Goal: Book appointment/travel/reservation

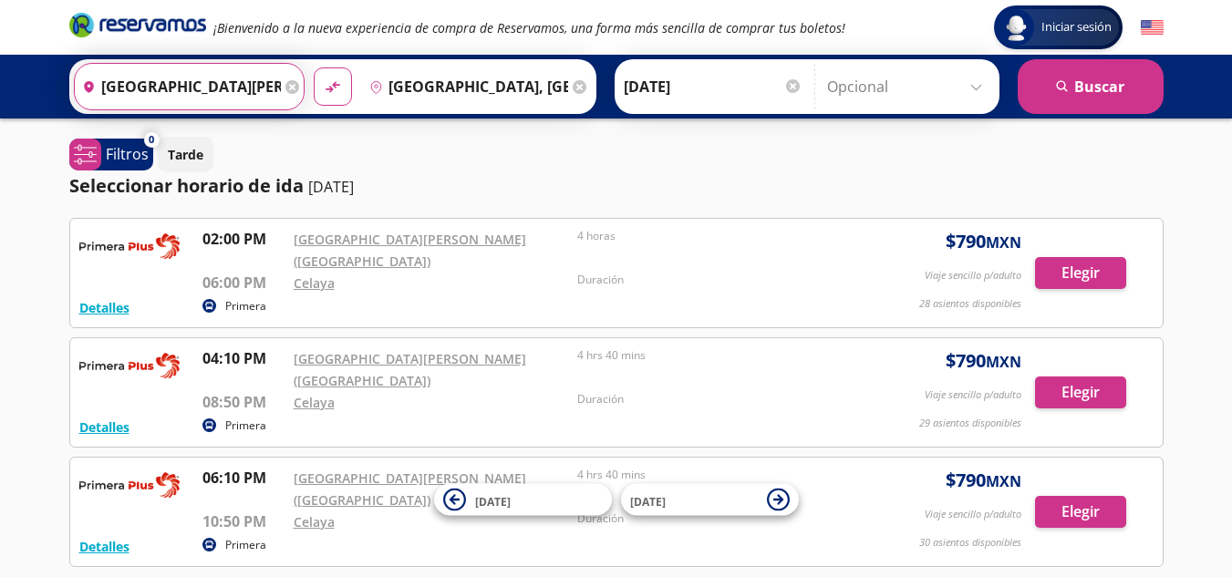
click at [271, 89] on input "[GEOGRAPHIC_DATA][PERSON_NAME] ([GEOGRAPHIC_DATA]), [GEOGRAPHIC_DATA]" at bounding box center [178, 87] width 206 height 46
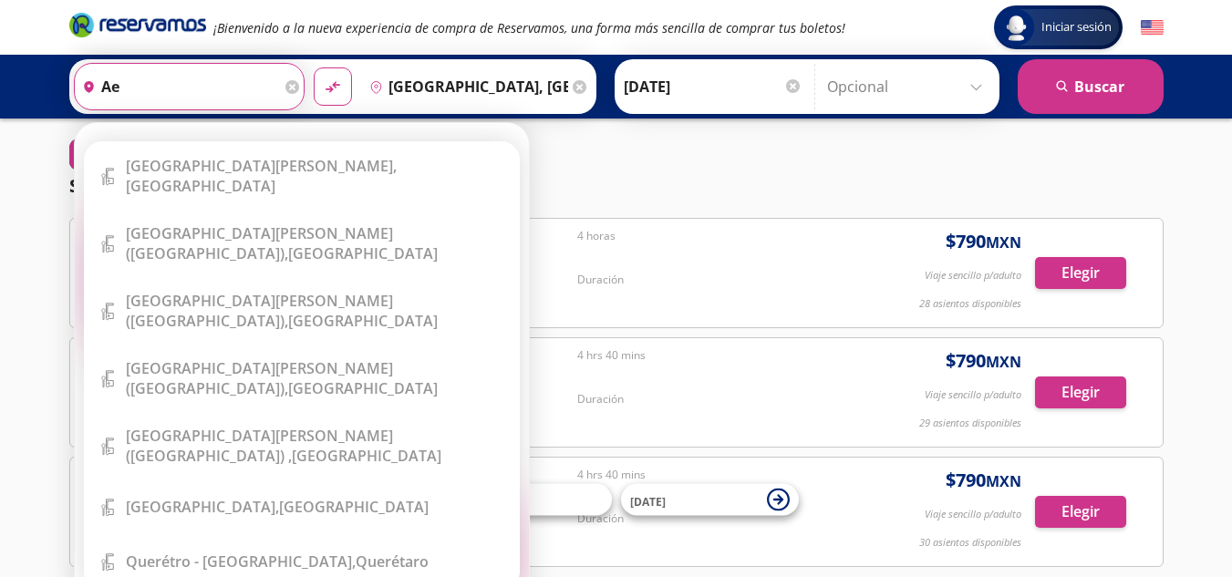
type input "a"
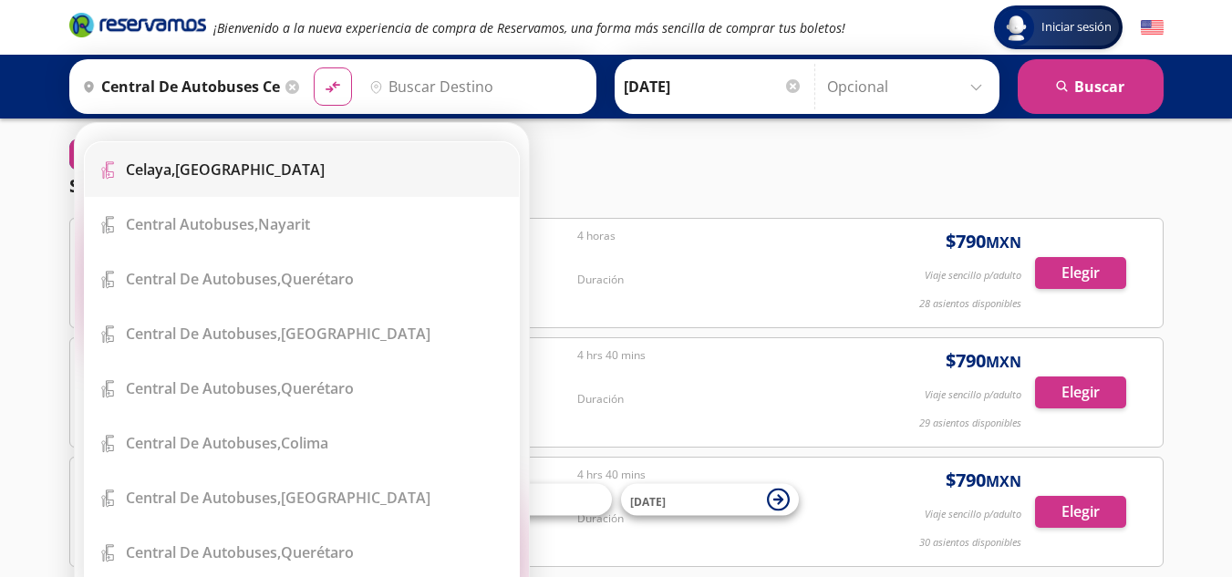
click at [255, 167] on div "Celaya, Guanajuato" at bounding box center [225, 170] width 199 height 20
type input "[GEOGRAPHIC_DATA], [GEOGRAPHIC_DATA]"
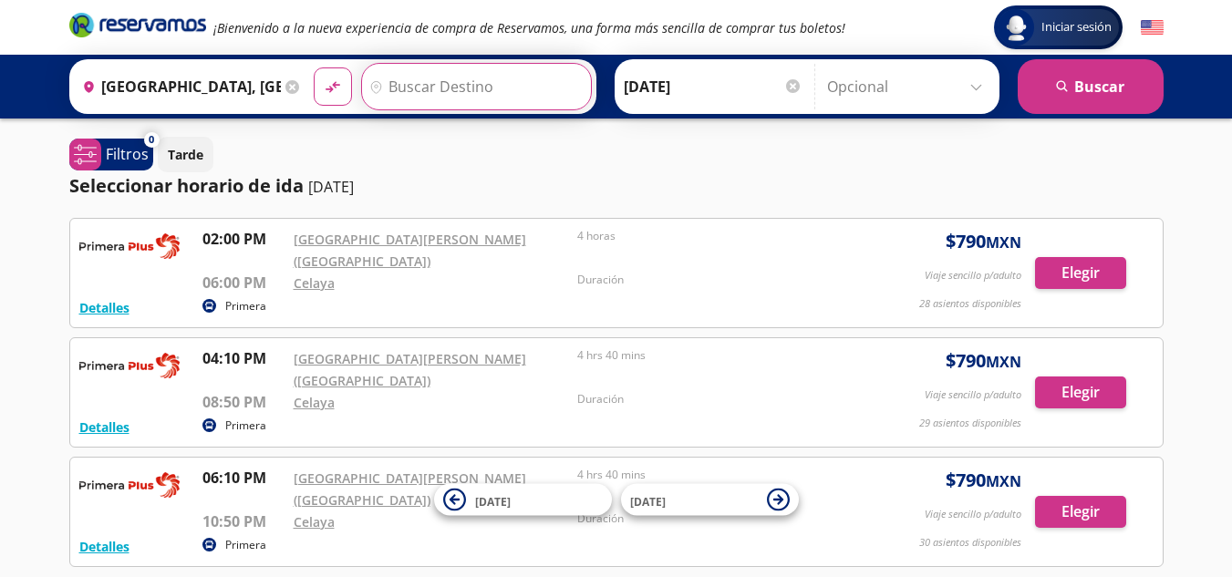
click at [502, 85] on input "Destino" at bounding box center [474, 87] width 224 height 46
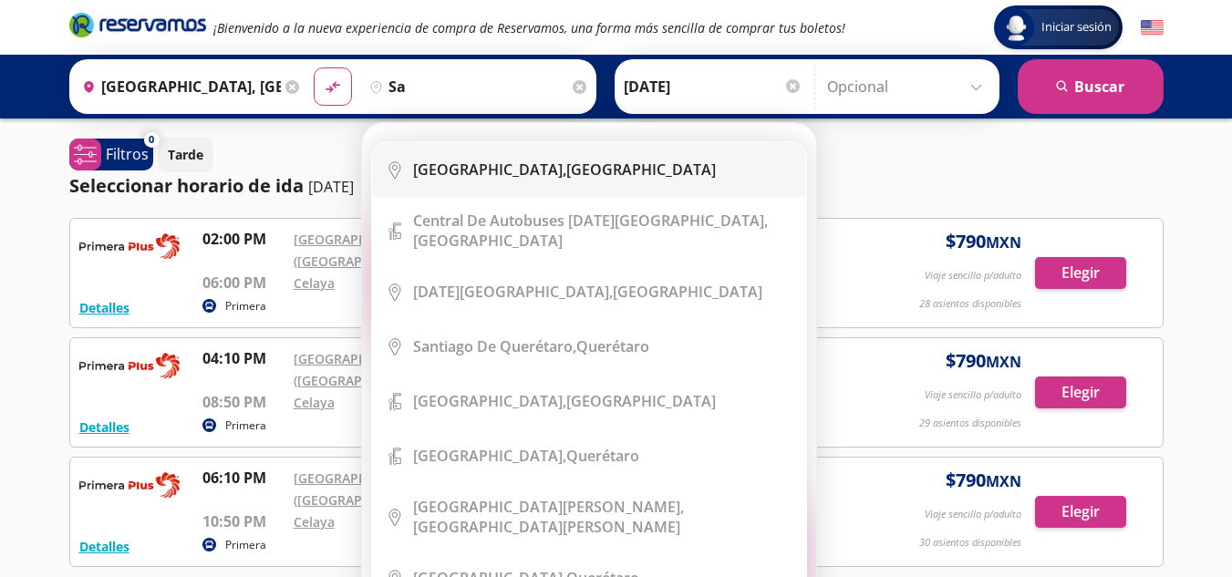
click at [511, 178] on div "Salamanca, Guanajuato" at bounding box center [564, 170] width 303 height 20
type input "Salamanca, Guanajuato"
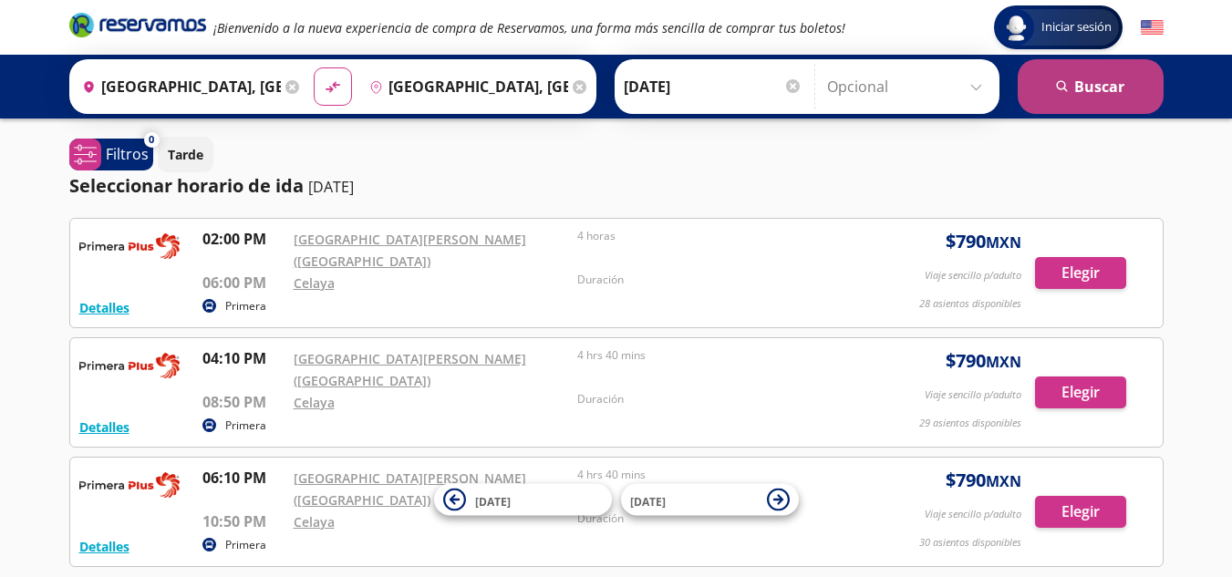
click at [1095, 74] on button "search [GEOGRAPHIC_DATA]" at bounding box center [1091, 86] width 146 height 55
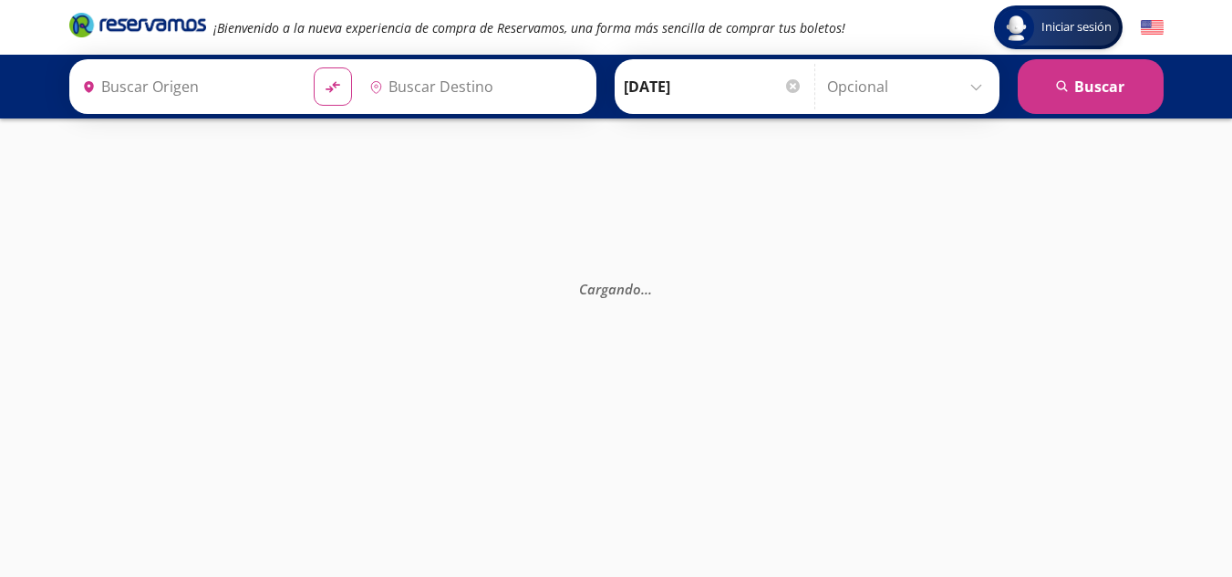
type input "[GEOGRAPHIC_DATA], [GEOGRAPHIC_DATA]"
type input "Salamanca, Guanajuato"
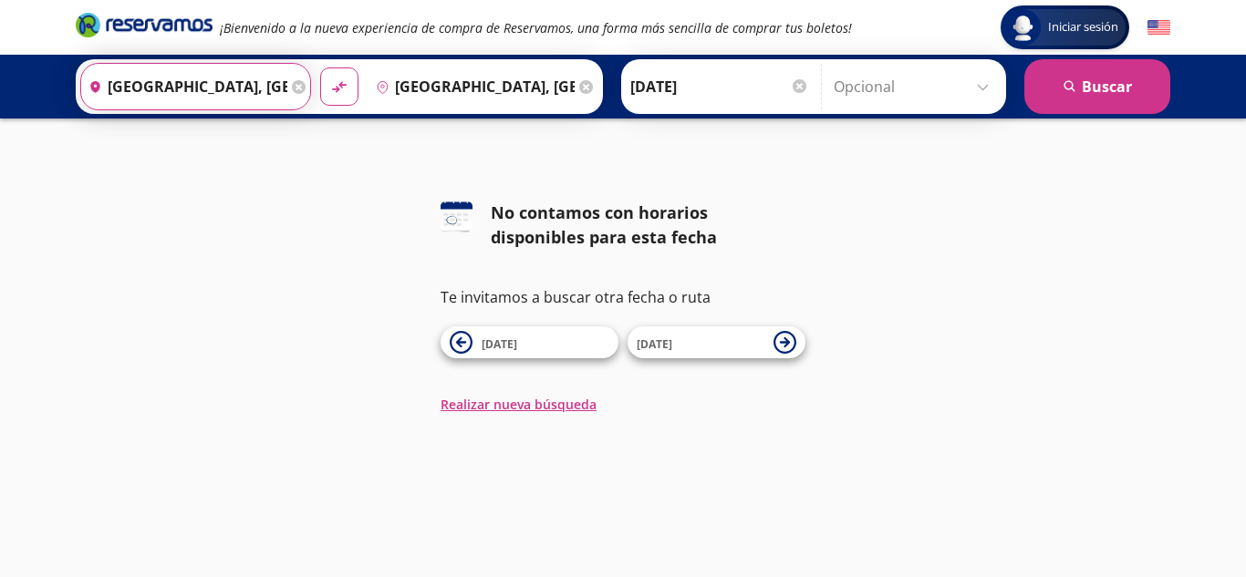
click at [255, 91] on input "[GEOGRAPHIC_DATA], [GEOGRAPHIC_DATA]" at bounding box center [184, 87] width 206 height 46
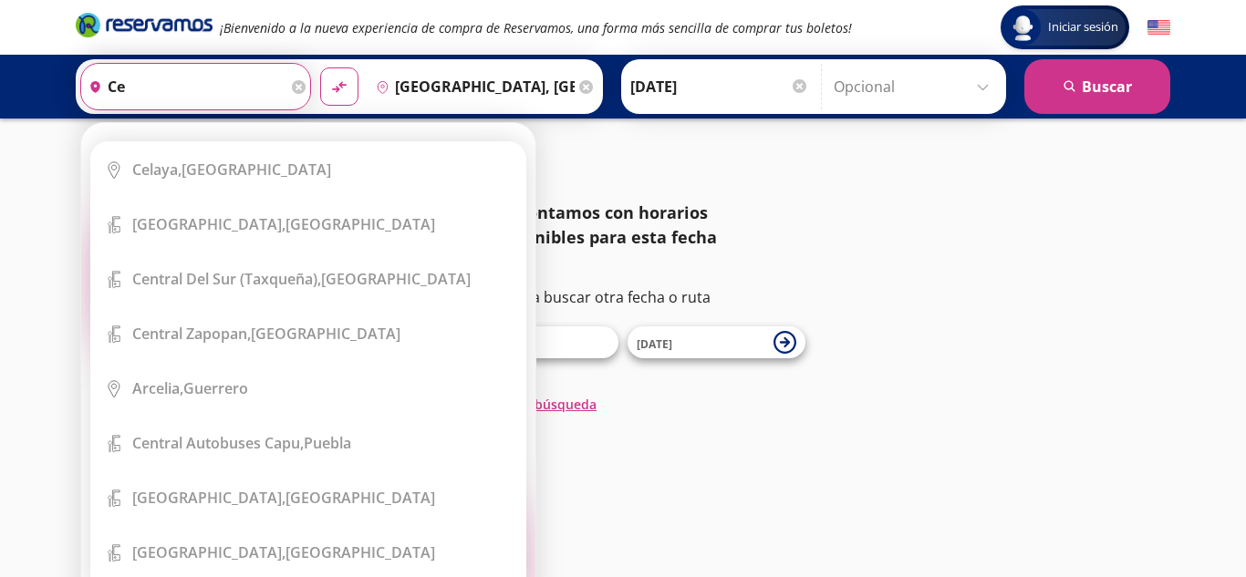
type input "c"
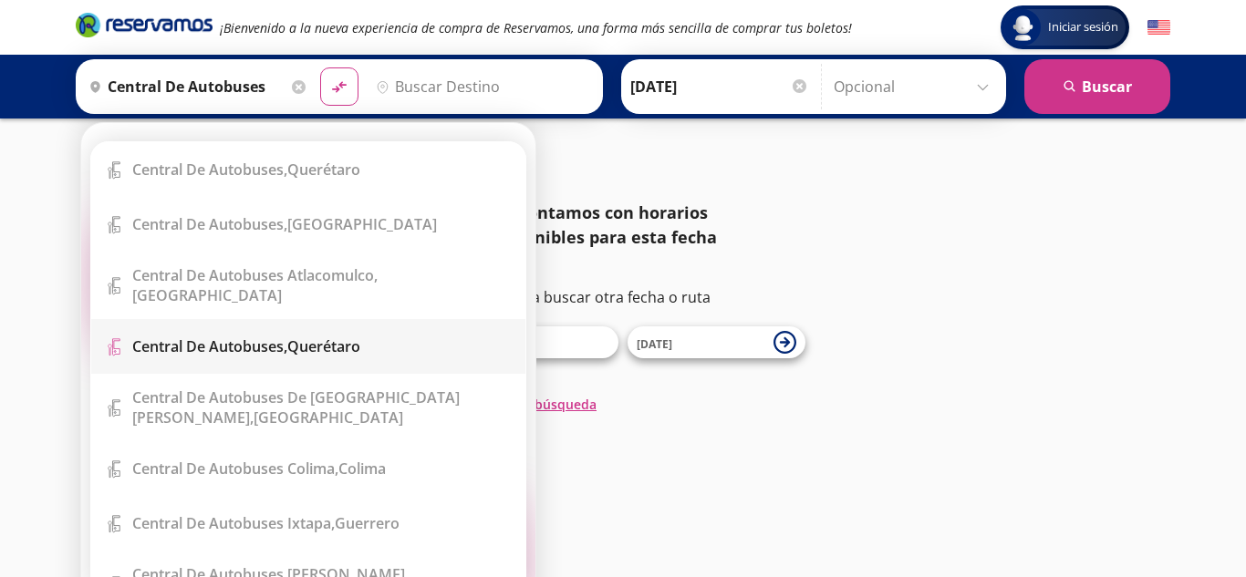
click at [315, 338] on div "Central de Autobuses, Querétaro" at bounding box center [246, 346] width 228 height 20
type input "Central de Autobuses, [GEOGRAPHIC_DATA]"
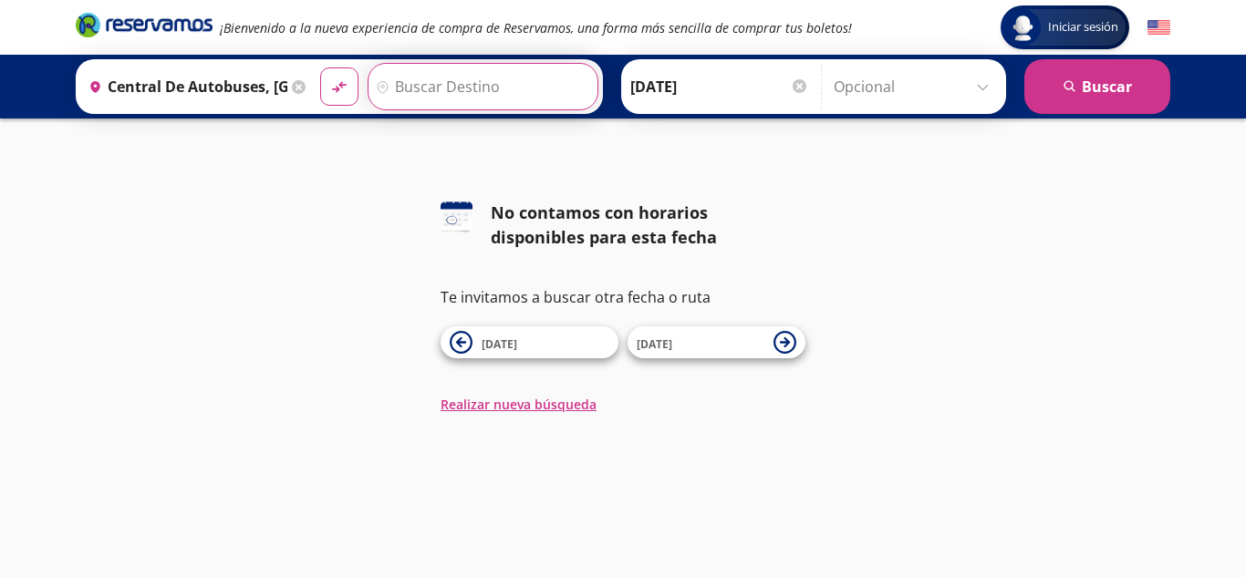
click at [492, 82] on input "Destino" at bounding box center [480, 87] width 224 height 46
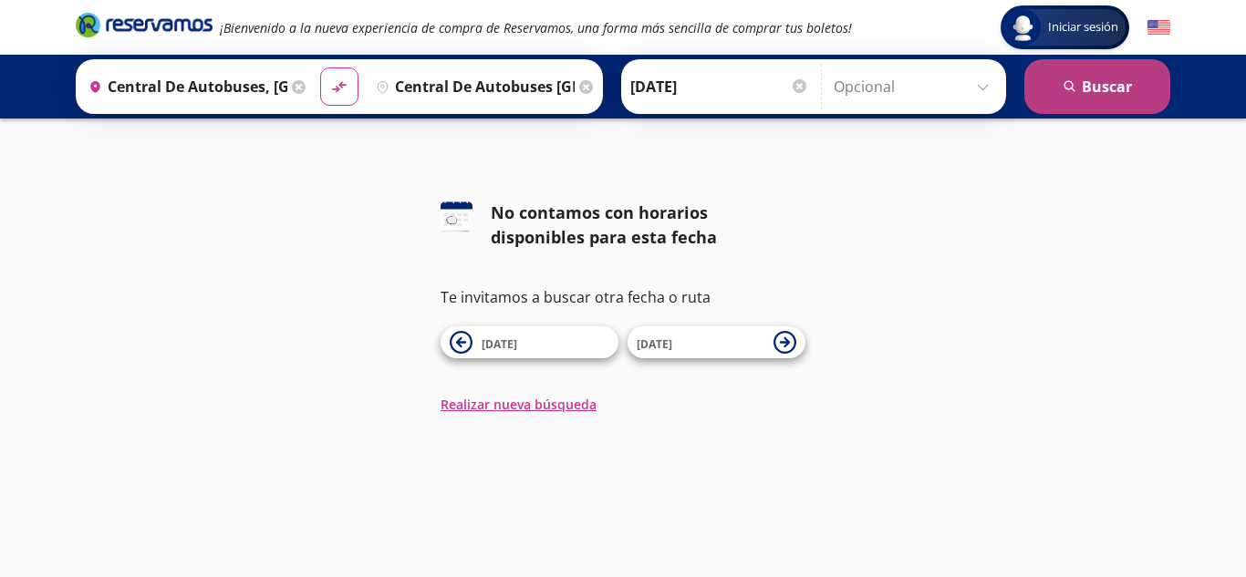
click at [1098, 87] on button "search [GEOGRAPHIC_DATA]" at bounding box center [1097, 86] width 146 height 55
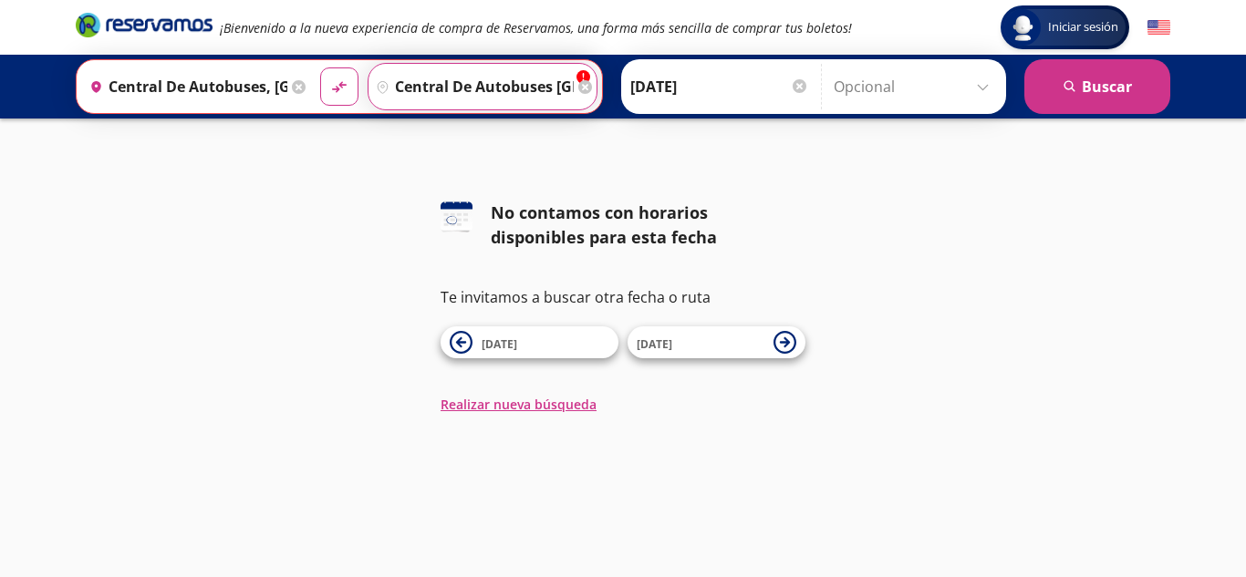
click at [555, 88] on input "central de autobuses [GEOGRAPHIC_DATA]" at bounding box center [470, 87] width 205 height 46
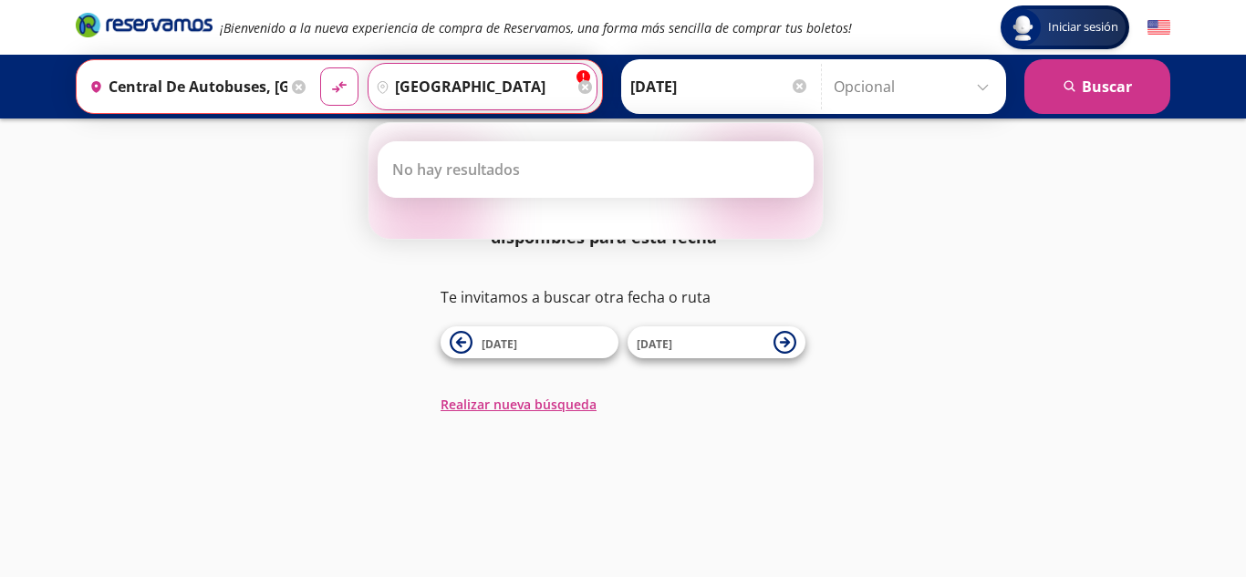
click at [555, 88] on input "[GEOGRAPHIC_DATA]" at bounding box center [470, 87] width 205 height 46
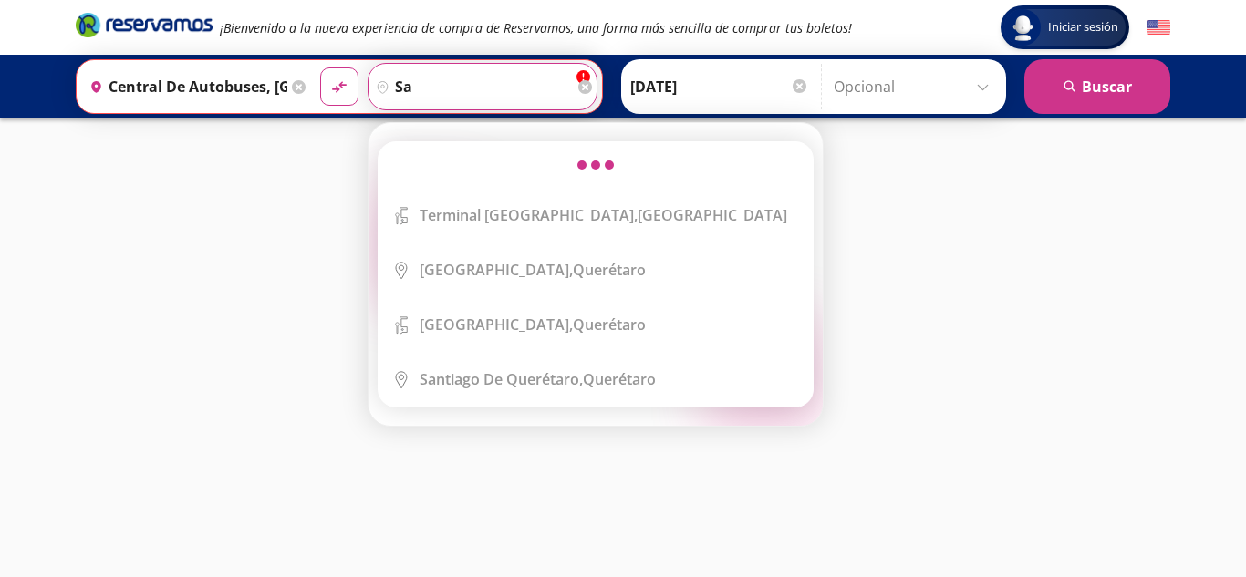
type input "s"
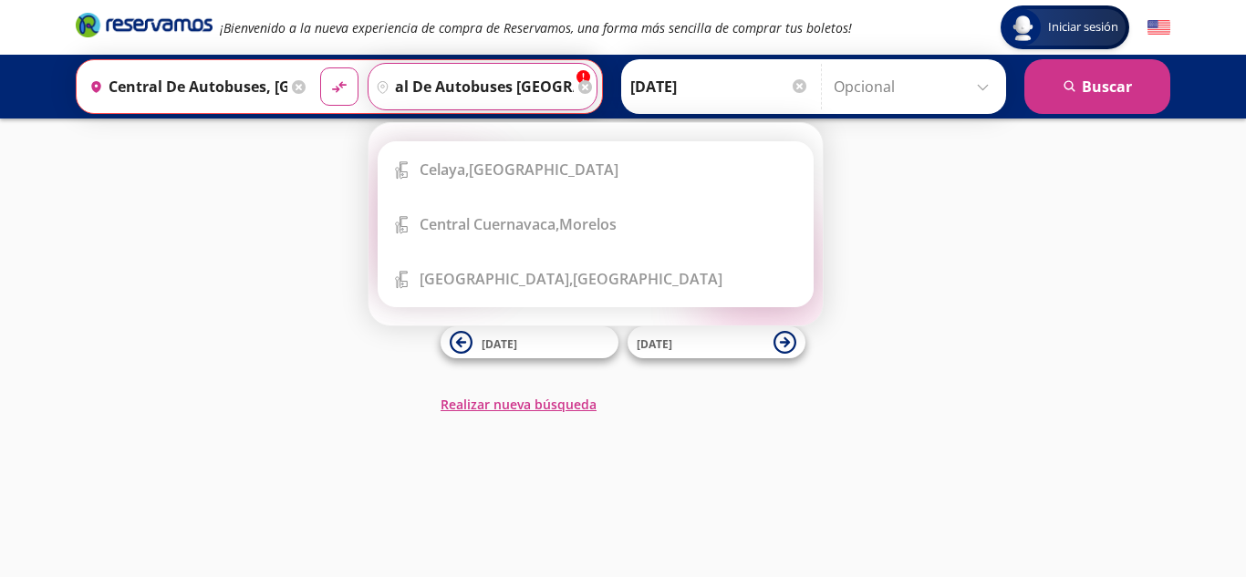
scroll to position [0, 48]
click at [547, 90] on input "central de autobuses [GEOGRAPHIC_DATA]" at bounding box center [470, 87] width 205 height 46
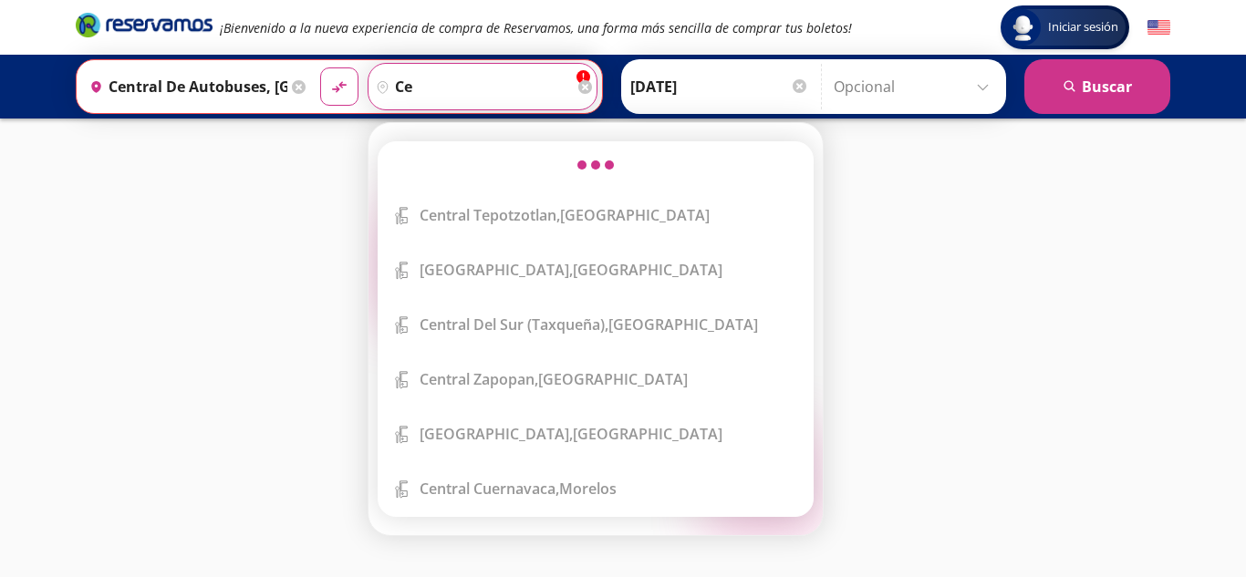
type input "c"
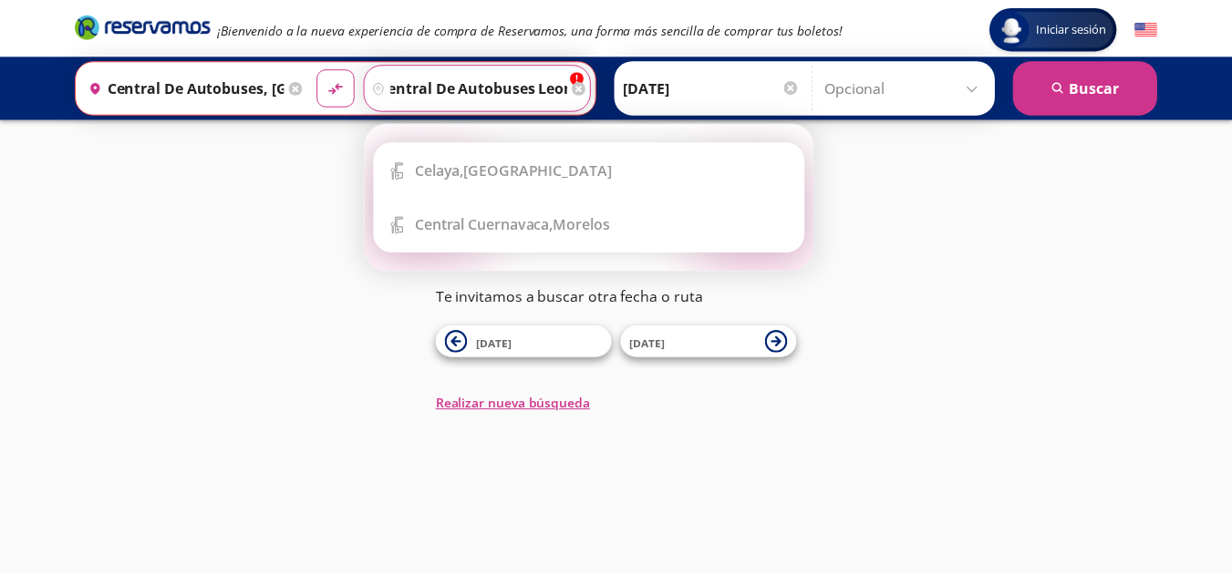
scroll to position [0, 24]
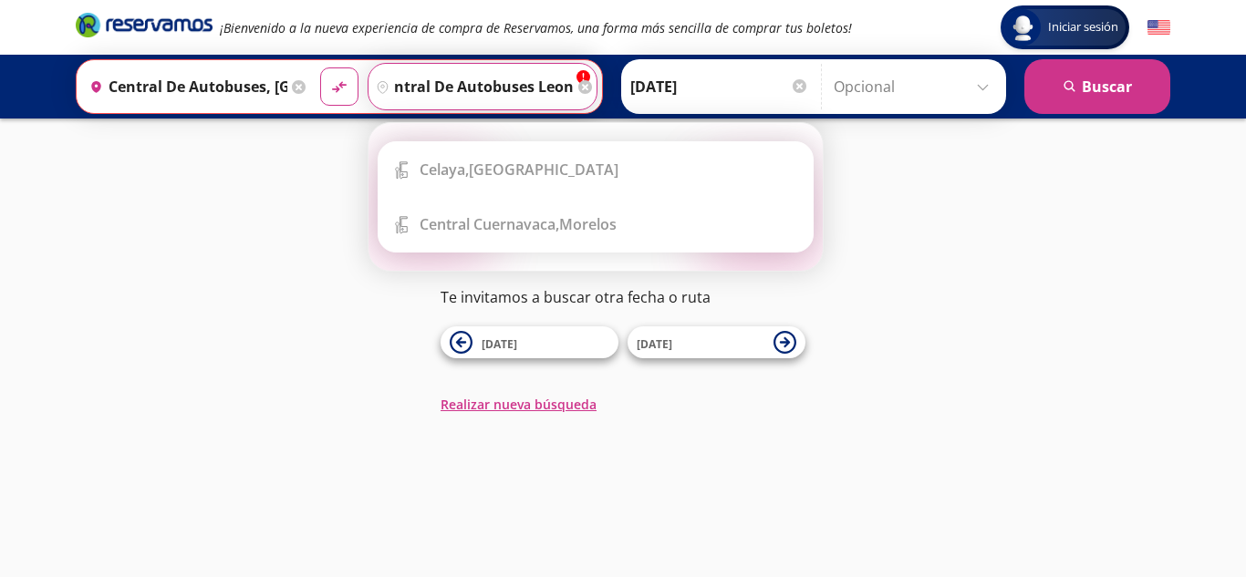
type input "icentral de autobuses leon"
click at [320, 67] on button "material-symbols:compare-arrows-rounded" at bounding box center [339, 86] width 38 height 38
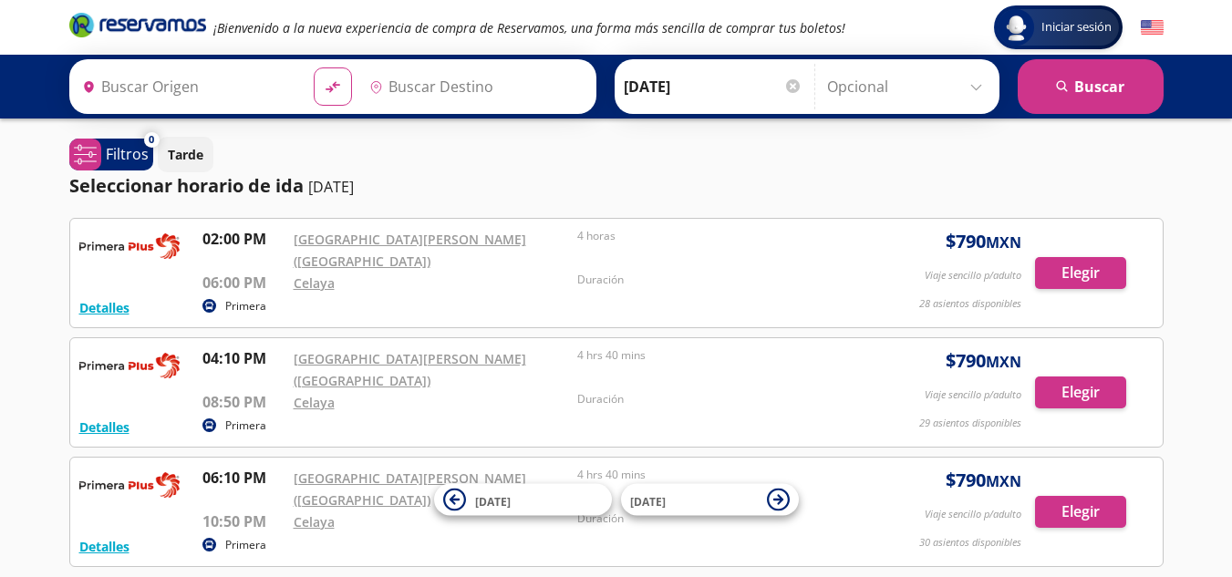
type input "Aeropuerto Benito Juárez (terminal 2), Distrito Federal"
type input "[GEOGRAPHIC_DATA], [GEOGRAPHIC_DATA]"
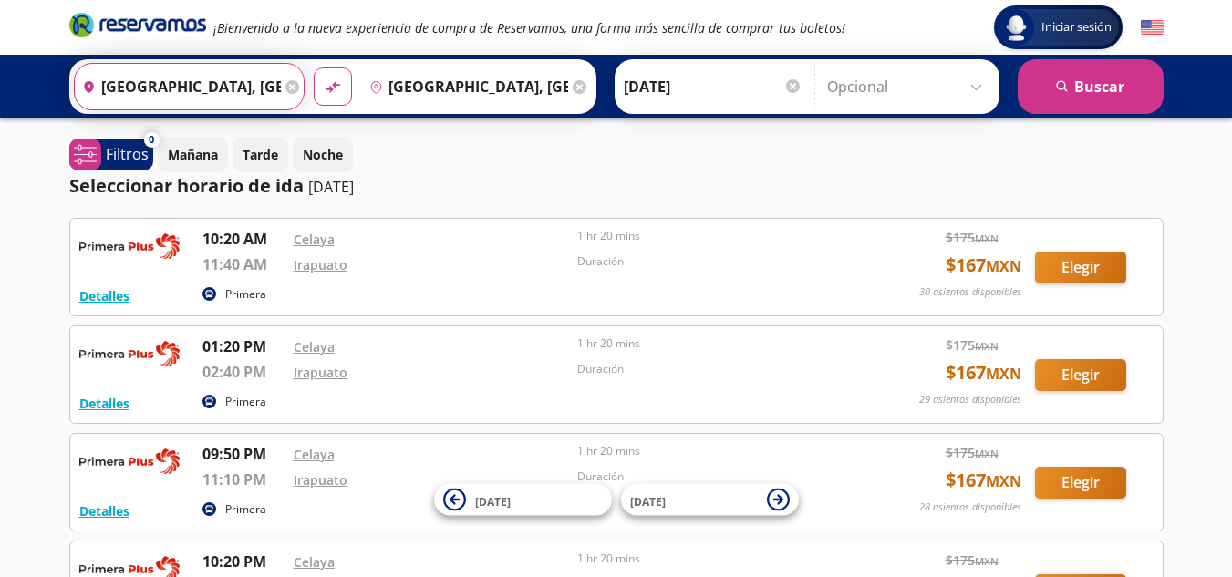
click at [258, 83] on input "[GEOGRAPHIC_DATA], [GEOGRAPHIC_DATA]" at bounding box center [178, 87] width 206 height 46
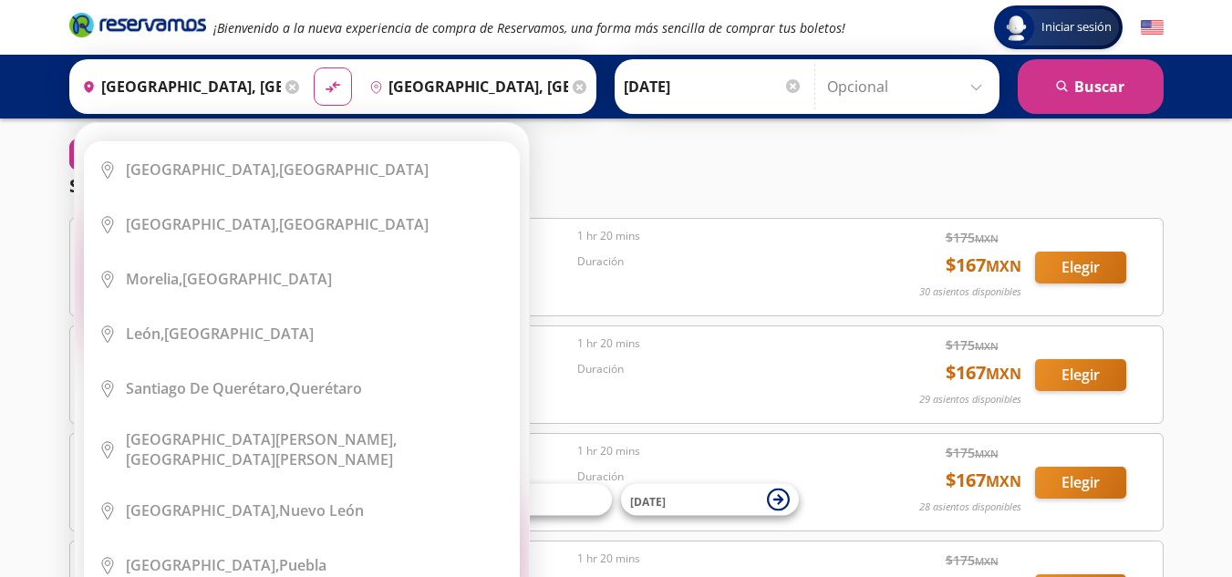
click at [519, 243] on ul "City Icon [GEOGRAPHIC_DATA], [GEOGRAPHIC_DATA] City Icon [GEOGRAPHIC_DATA], [GE…" at bounding box center [302, 369] width 436 height 456
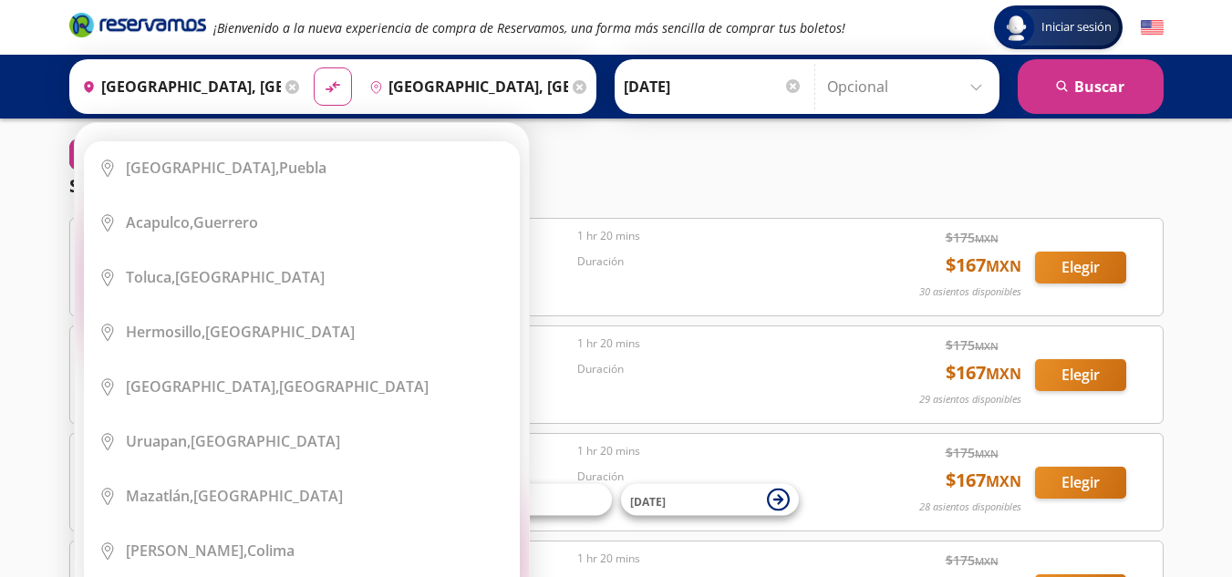
click at [518, 270] on ul "City Icon [GEOGRAPHIC_DATA], [GEOGRAPHIC_DATA] City Icon [GEOGRAPHIC_DATA], [GE…" at bounding box center [302, 369] width 436 height 456
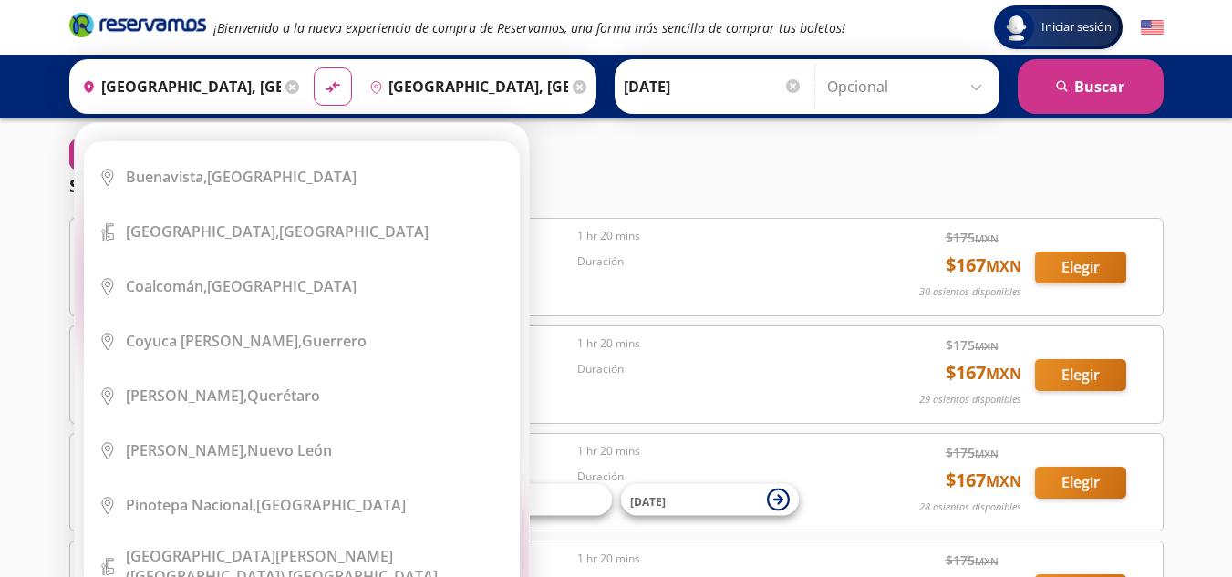
scroll to position [7549, 0]
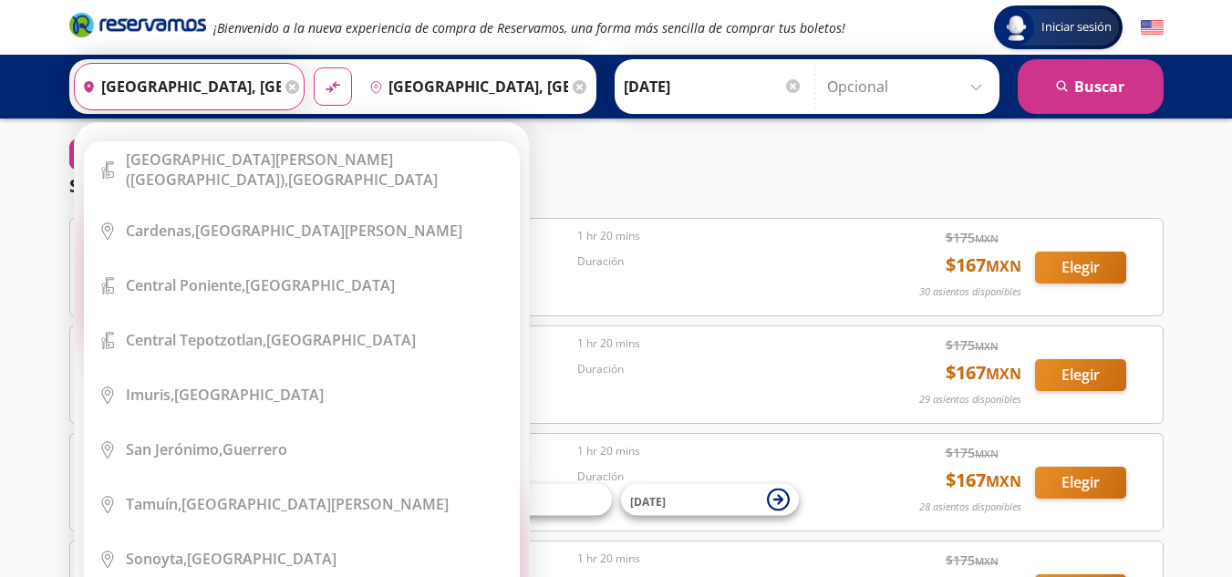
click at [266, 82] on input "[GEOGRAPHIC_DATA], [GEOGRAPHIC_DATA]" at bounding box center [178, 87] width 206 height 46
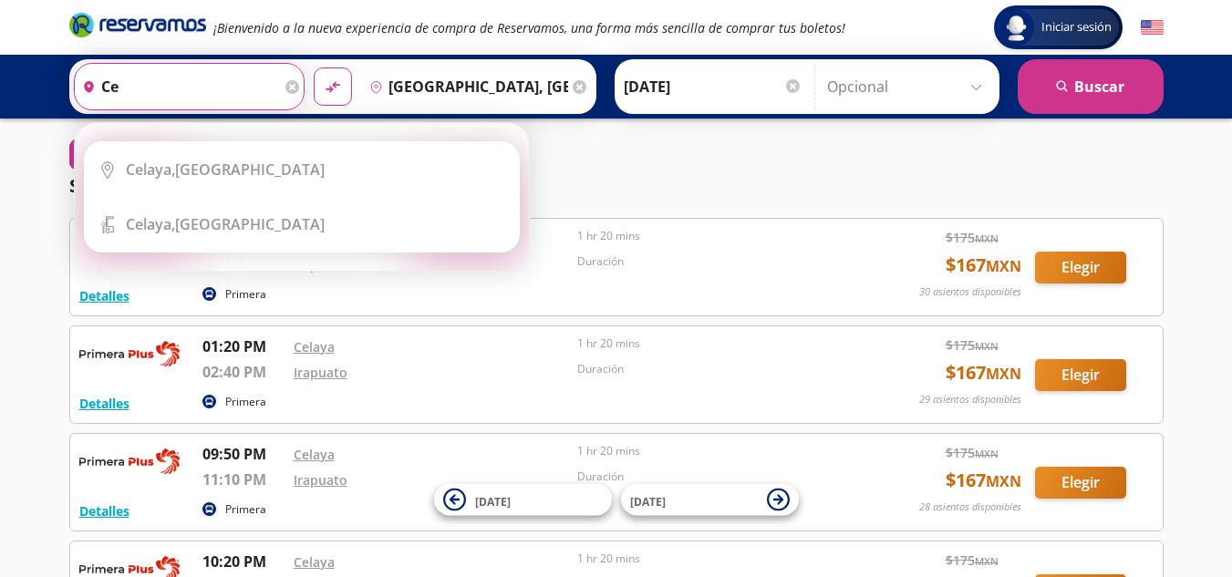
type input "c"
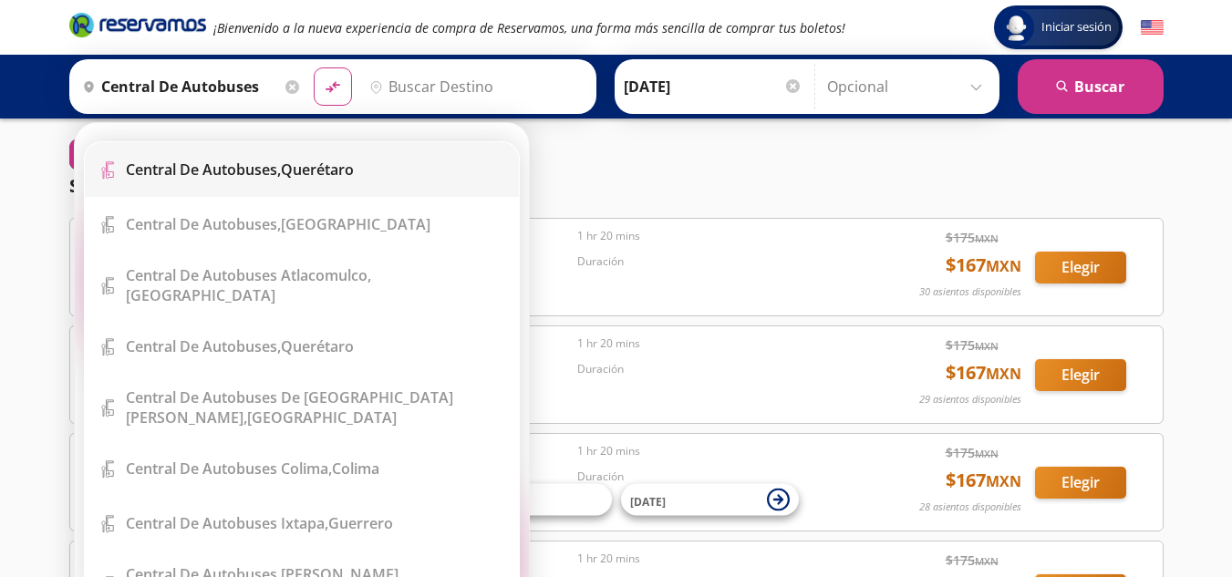
click at [281, 160] on b "Central de Autobuses," at bounding box center [203, 170] width 155 height 20
type input "Central de Autobuses, [GEOGRAPHIC_DATA]"
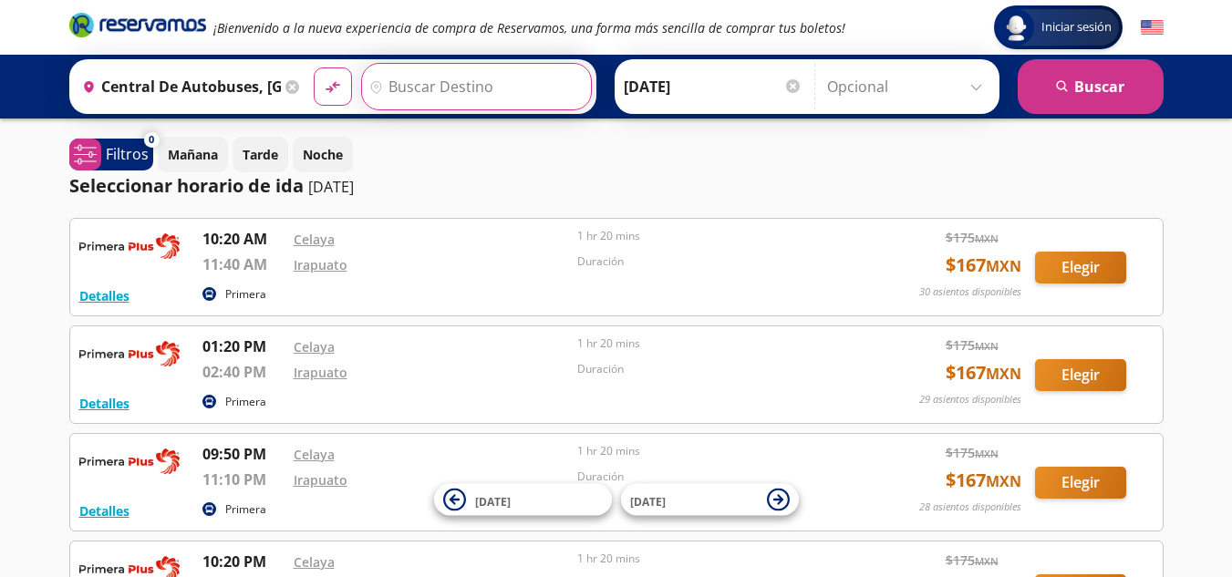
click at [476, 81] on input "Destino" at bounding box center [474, 87] width 224 height 46
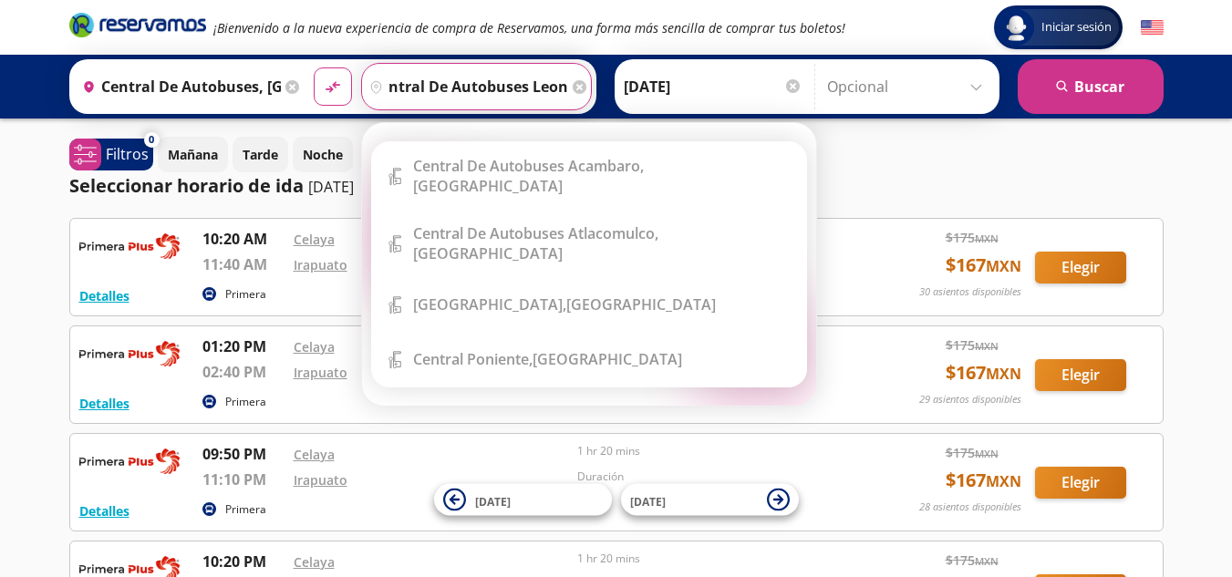
scroll to position [0, 24]
type input "central de autobuses leon"
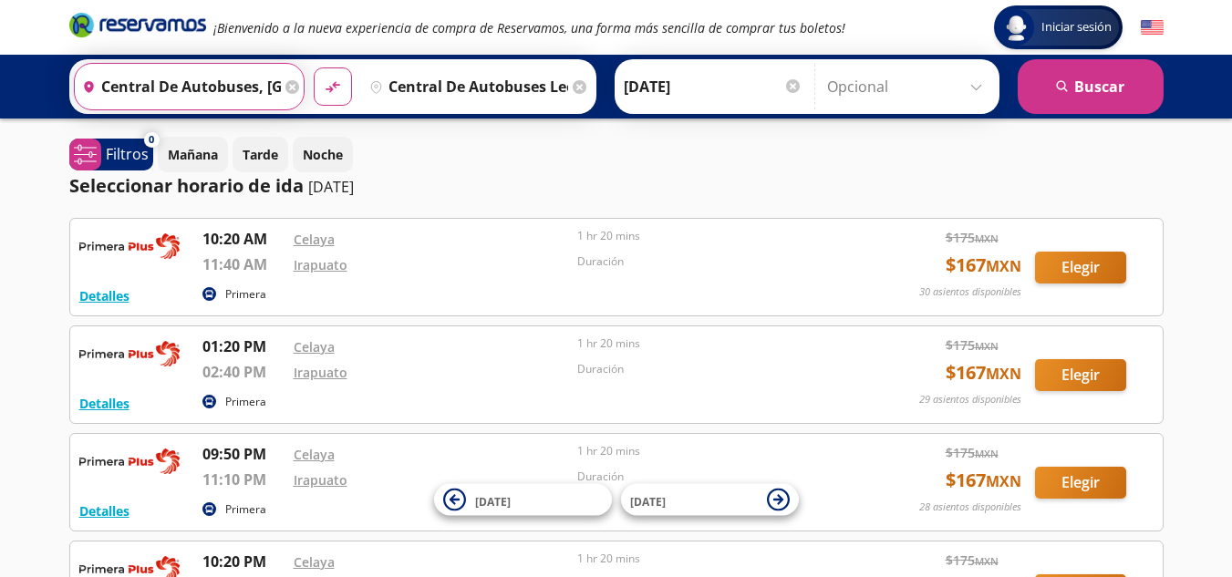
click at [265, 87] on input "Central de Autobuses, [GEOGRAPHIC_DATA]" at bounding box center [178, 87] width 206 height 46
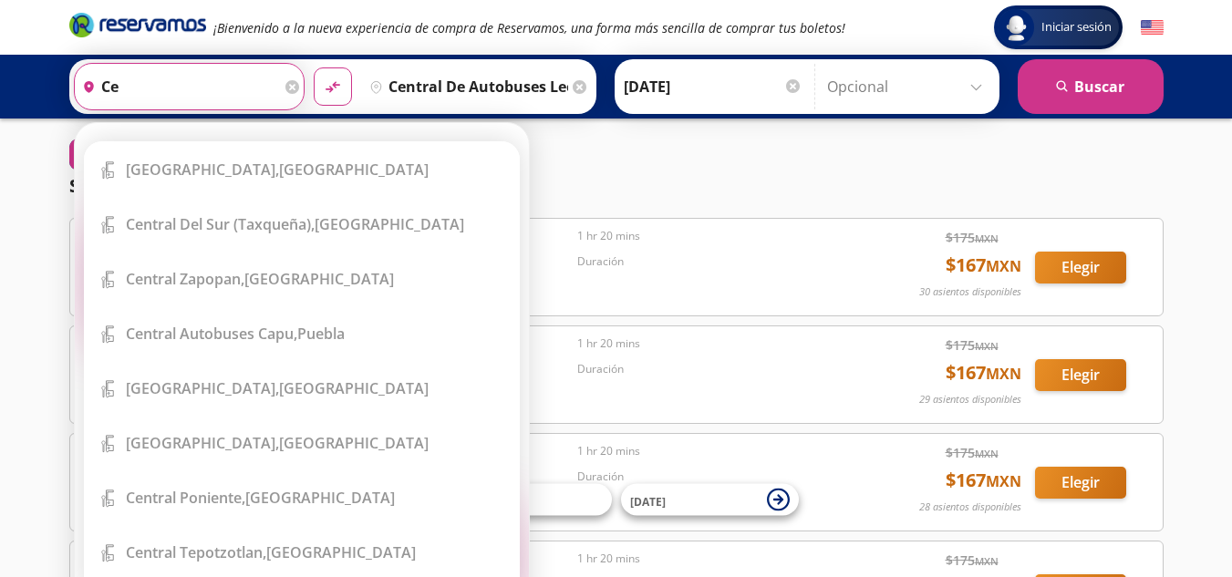
type input "c"
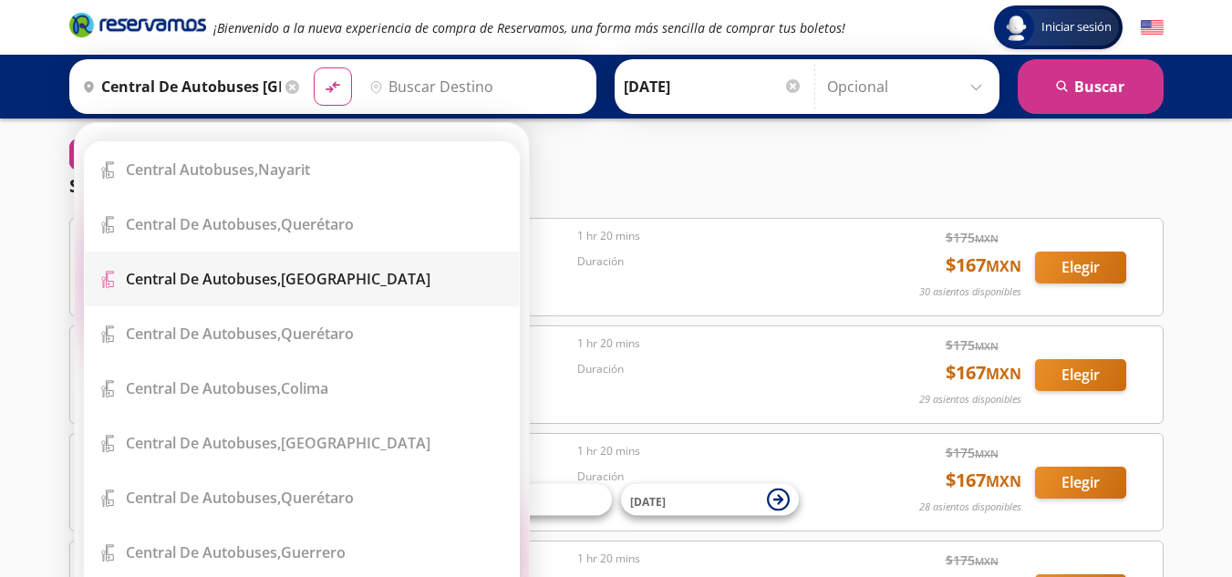
click at [292, 264] on li "Terminal Icon" at bounding box center [302, 279] width 434 height 55
type input "Central de Autobuses, [GEOGRAPHIC_DATA]"
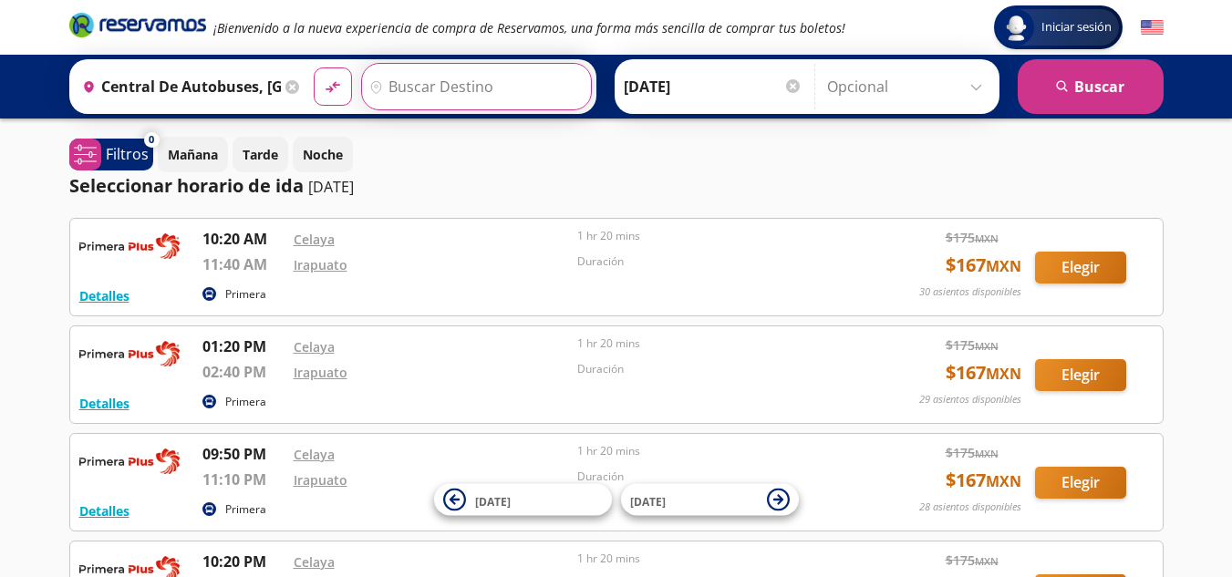
click at [525, 87] on input "Destino" at bounding box center [474, 87] width 224 height 46
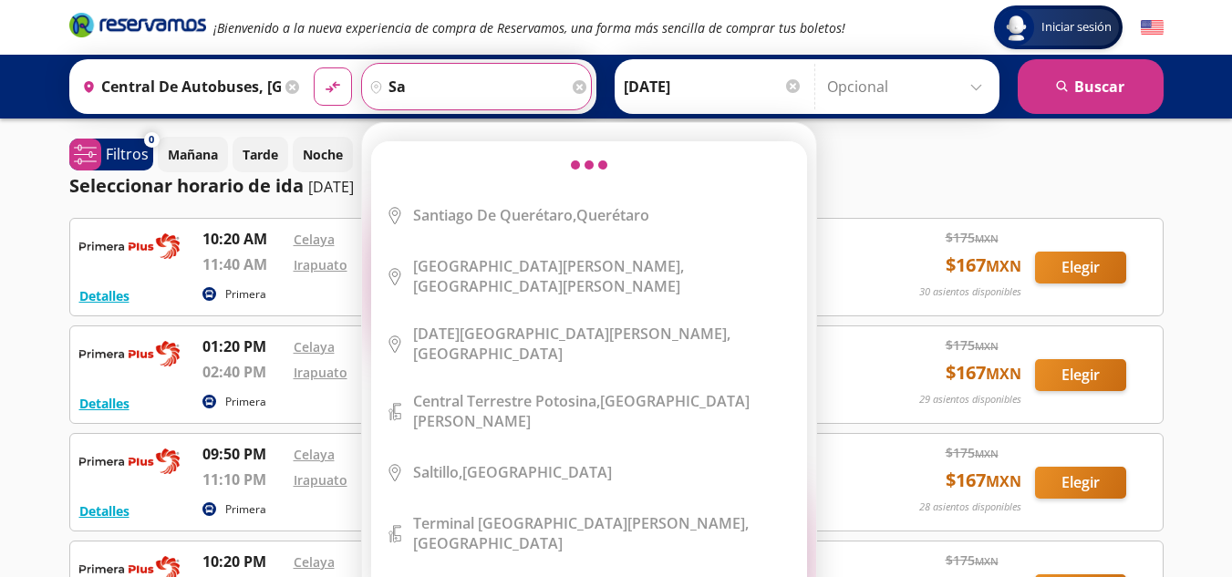
type input "s"
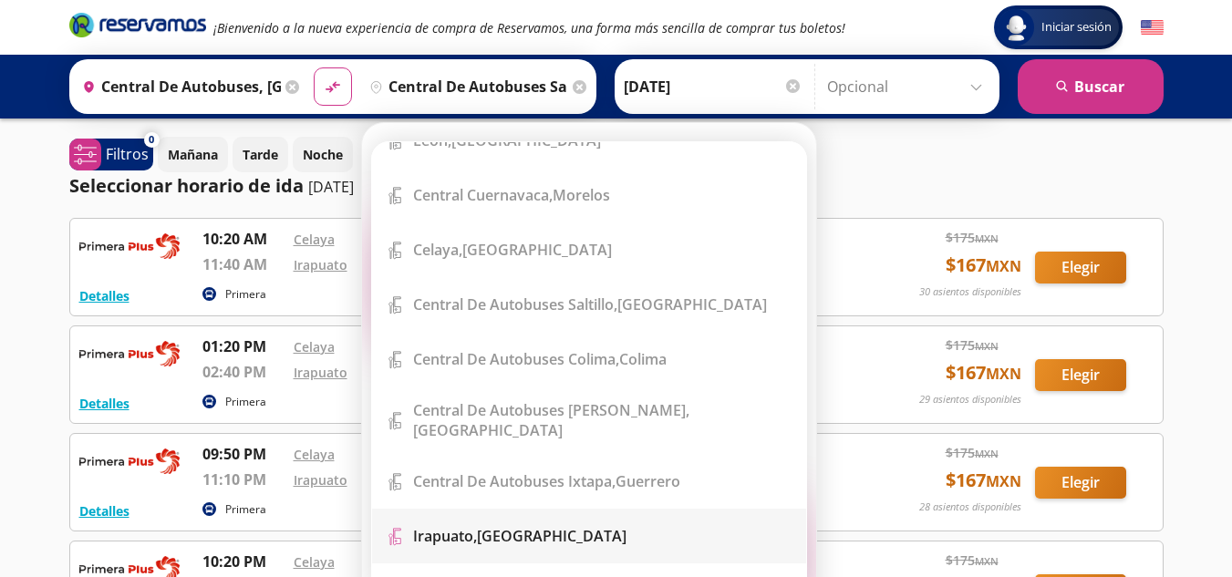
click at [575, 522] on li "Terminal Icon" at bounding box center [589, 536] width 434 height 55
type input "[GEOGRAPHIC_DATA], [GEOGRAPHIC_DATA]"
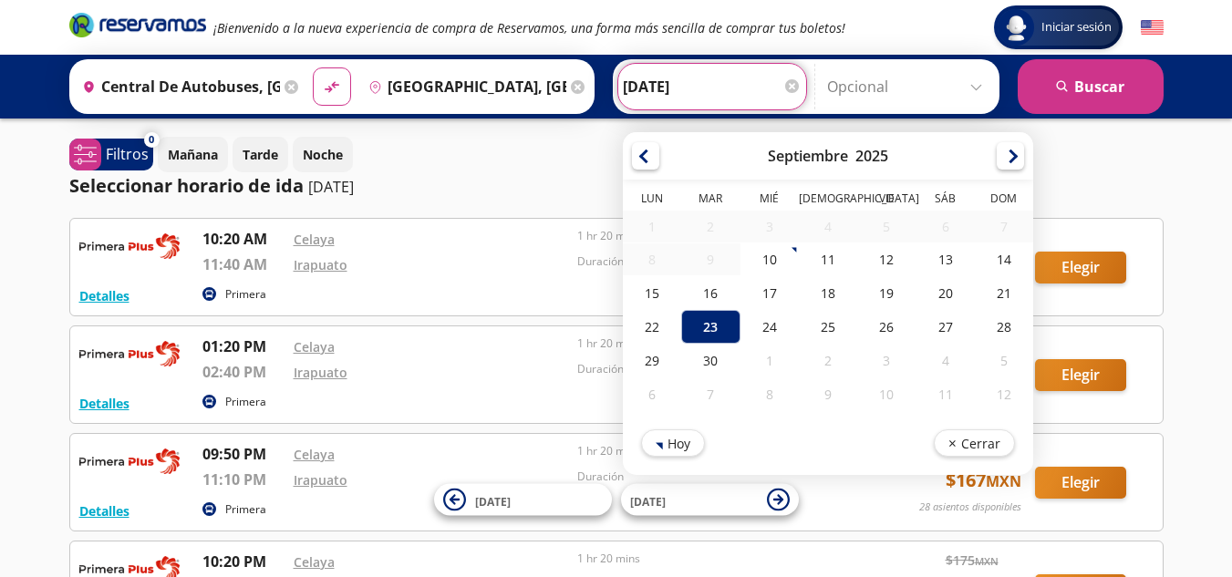
click at [685, 94] on input "[DATE]" at bounding box center [712, 87] width 179 height 46
click at [765, 322] on div "24" at bounding box center [768, 327] width 58 height 34
click at [683, 84] on input "[DATE]" at bounding box center [712, 87] width 179 height 46
click at [705, 325] on div "23" at bounding box center [710, 327] width 58 height 34
type input "[DATE]"
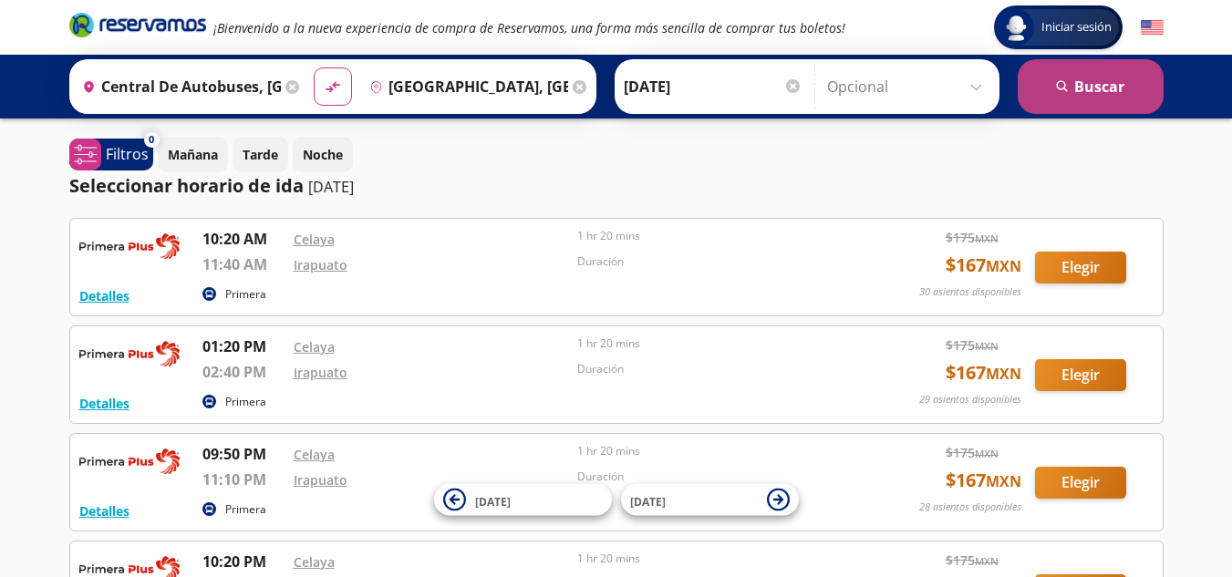
click at [1116, 91] on button "search [GEOGRAPHIC_DATA]" at bounding box center [1091, 86] width 146 height 55
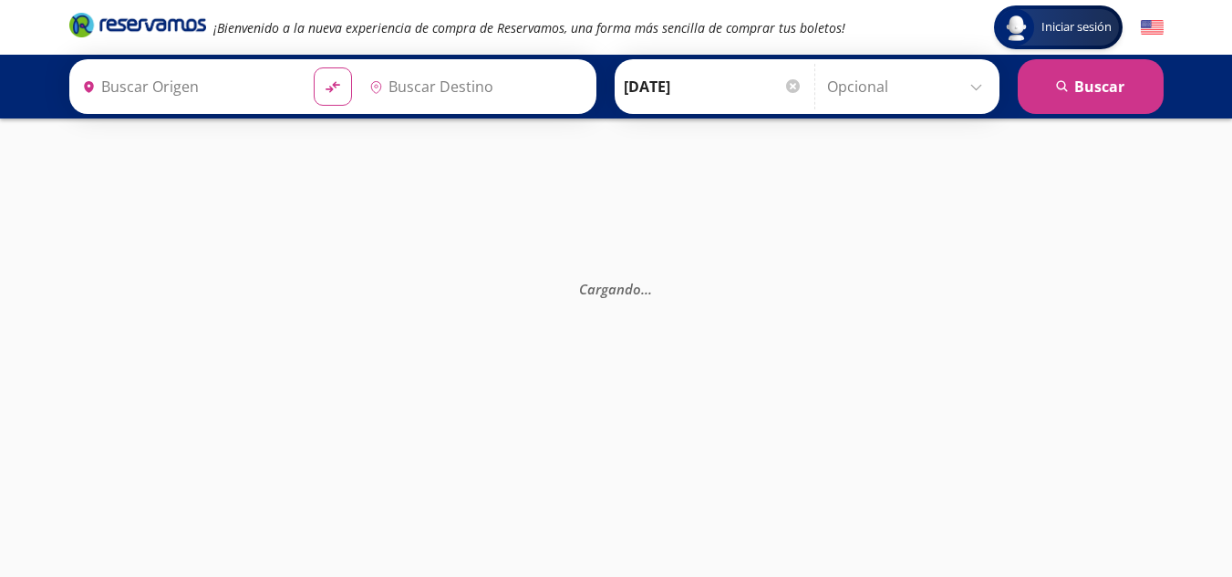
type input "Central de Autobuses, [GEOGRAPHIC_DATA]"
type input "[GEOGRAPHIC_DATA], [GEOGRAPHIC_DATA]"
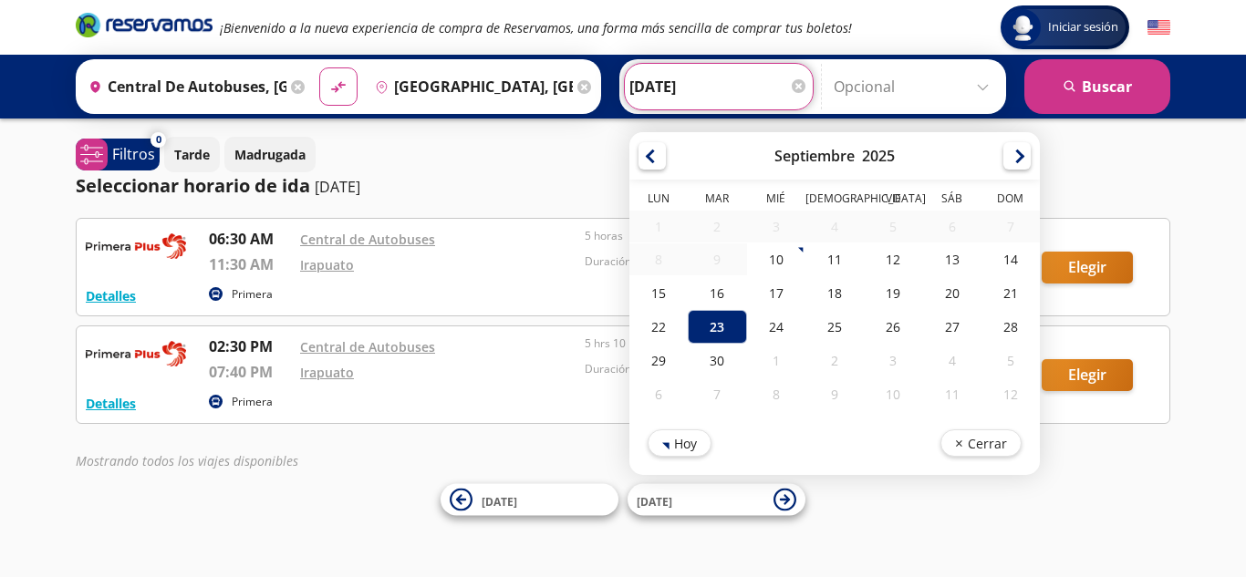
click at [692, 90] on input "[DATE]" at bounding box center [718, 87] width 179 height 46
click at [776, 329] on div "24" at bounding box center [776, 327] width 58 height 34
type input "[DATE]"
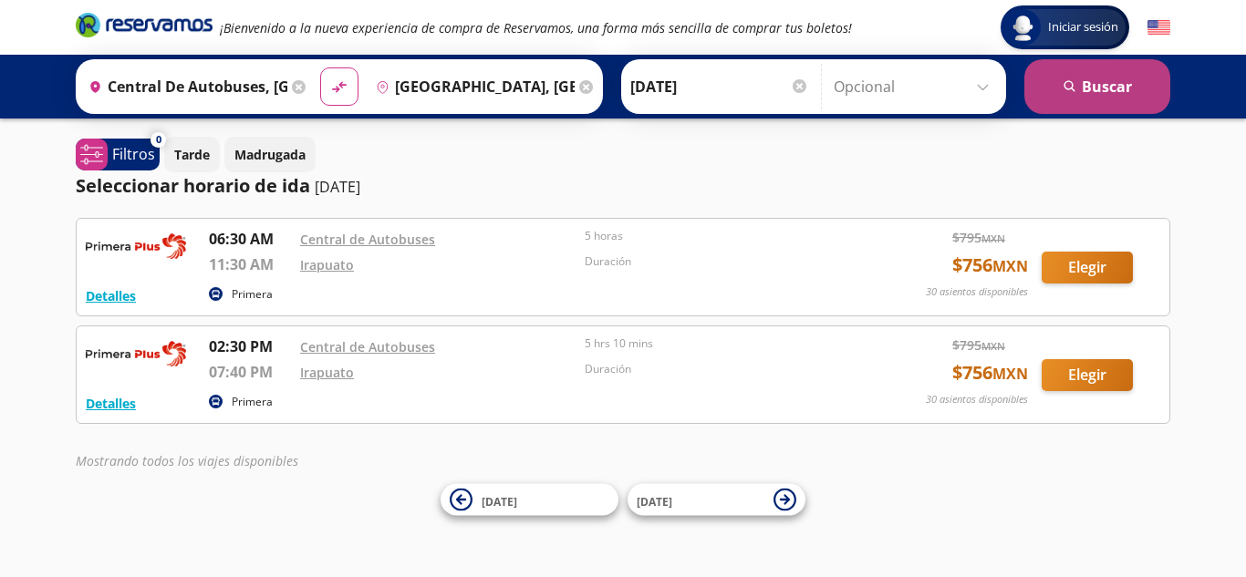
click at [1097, 82] on button "search [GEOGRAPHIC_DATA]" at bounding box center [1097, 86] width 146 height 55
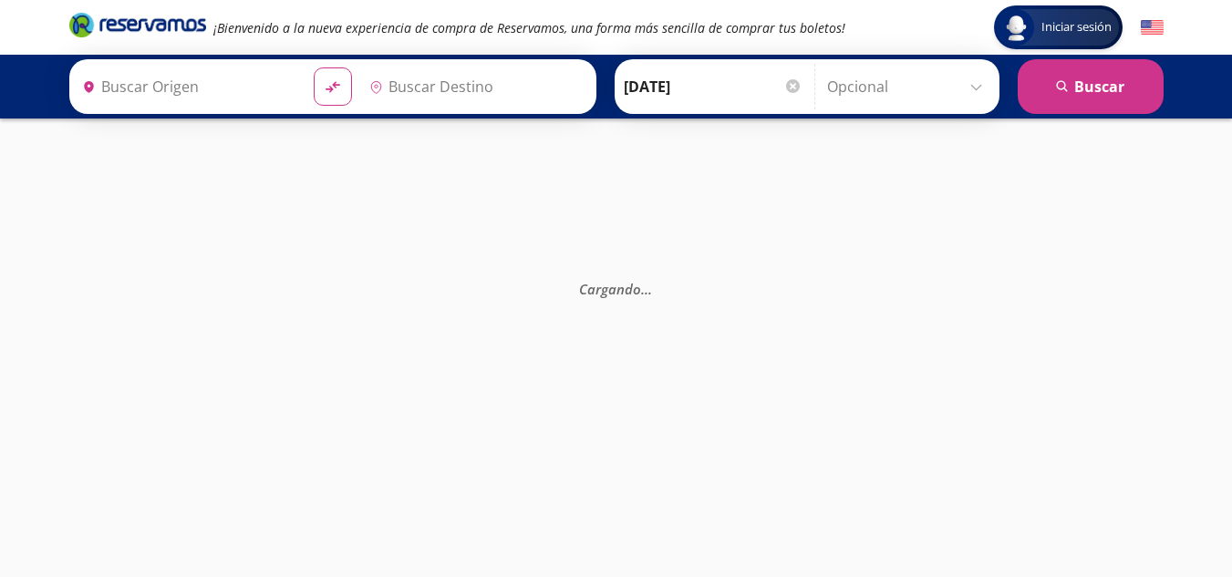
type input "Central de Autobuses, [GEOGRAPHIC_DATA]"
type input "[GEOGRAPHIC_DATA], [GEOGRAPHIC_DATA]"
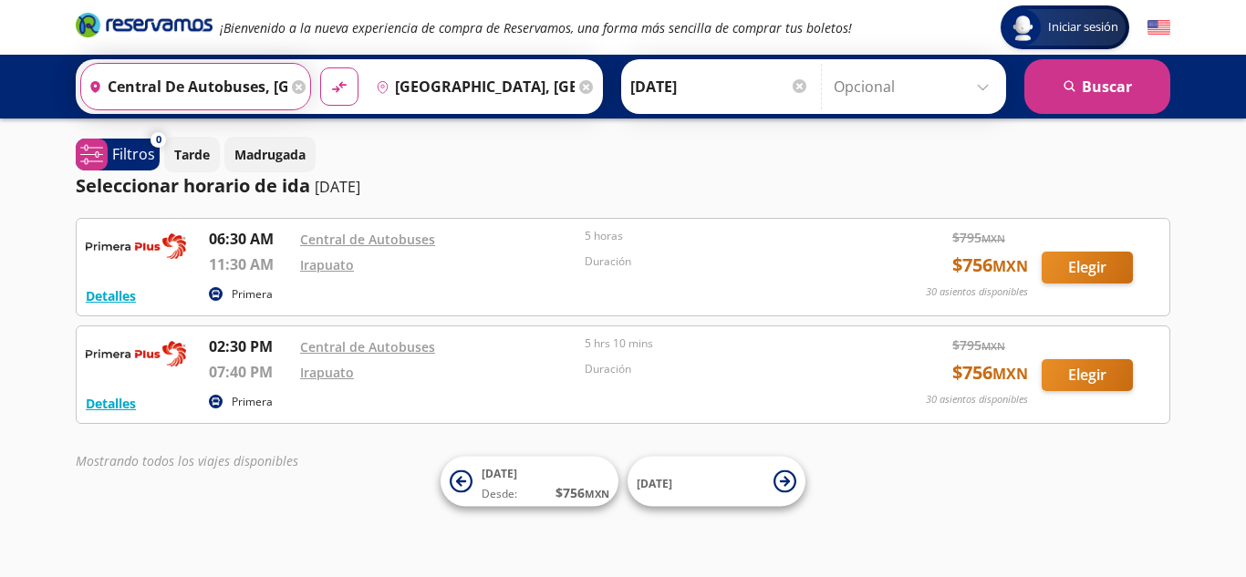
click at [280, 96] on input "Central de Autobuses, [GEOGRAPHIC_DATA]" at bounding box center [184, 87] width 206 height 46
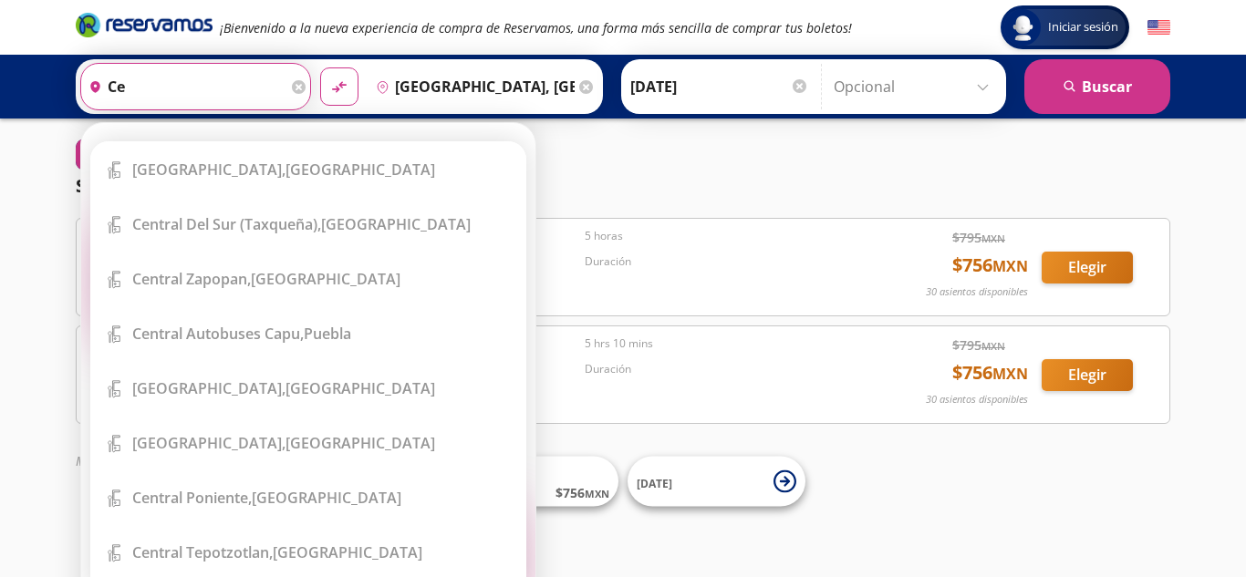
type input "c"
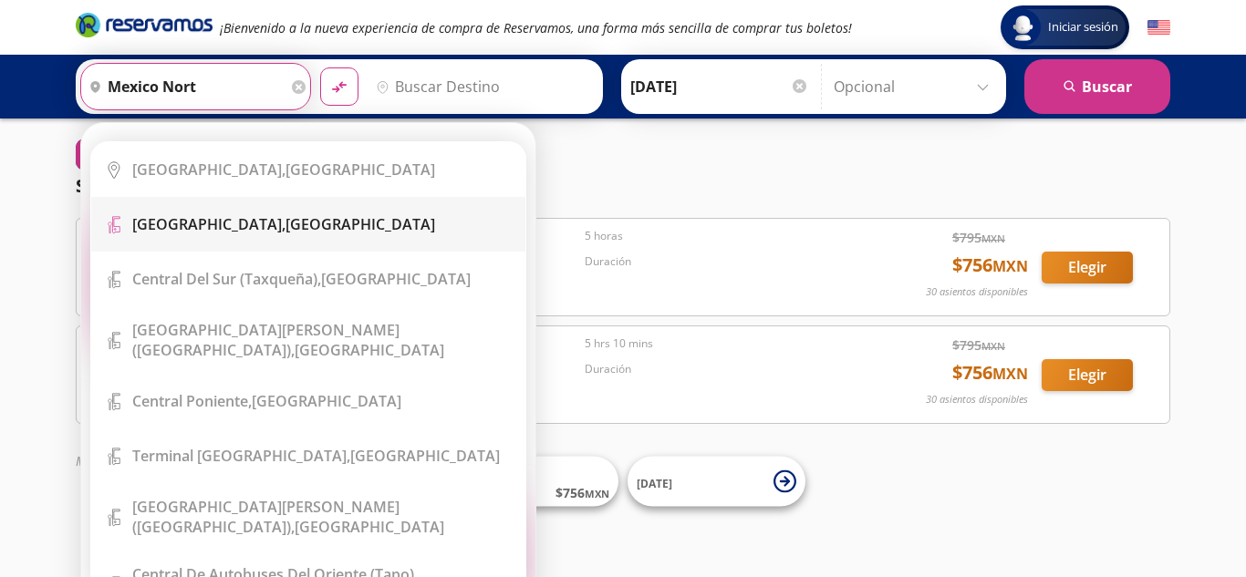
click at [303, 226] on div "[GEOGRAPHIC_DATA], [GEOGRAPHIC_DATA]" at bounding box center [283, 224] width 303 height 20
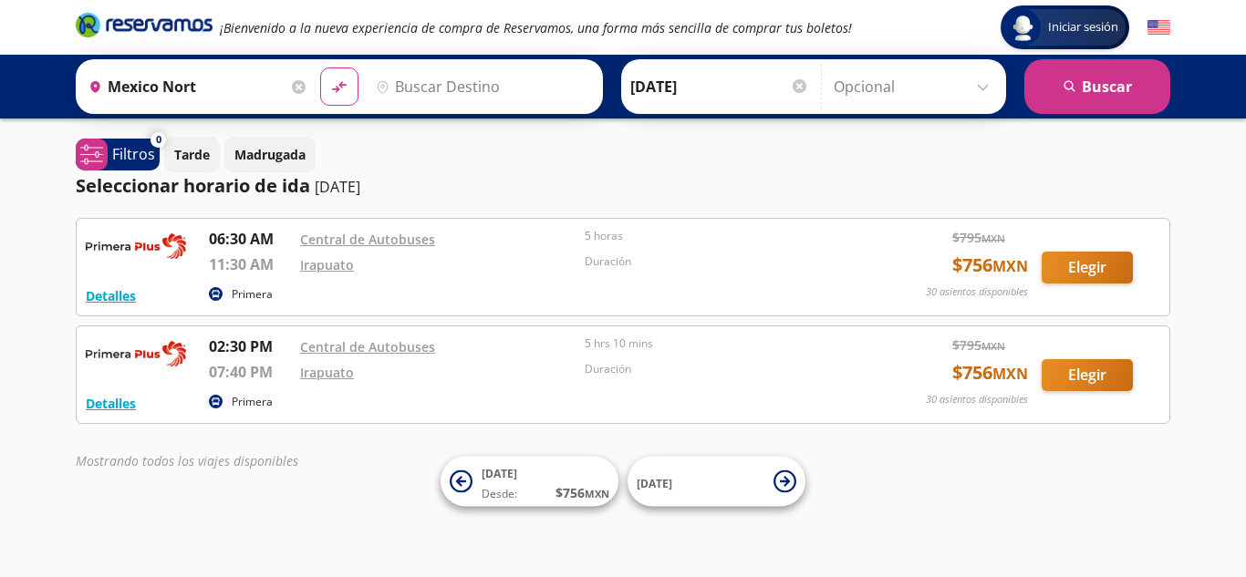
type input "[GEOGRAPHIC_DATA], [GEOGRAPHIC_DATA]"
click at [524, 82] on input "Destino" at bounding box center [480, 87] width 224 height 46
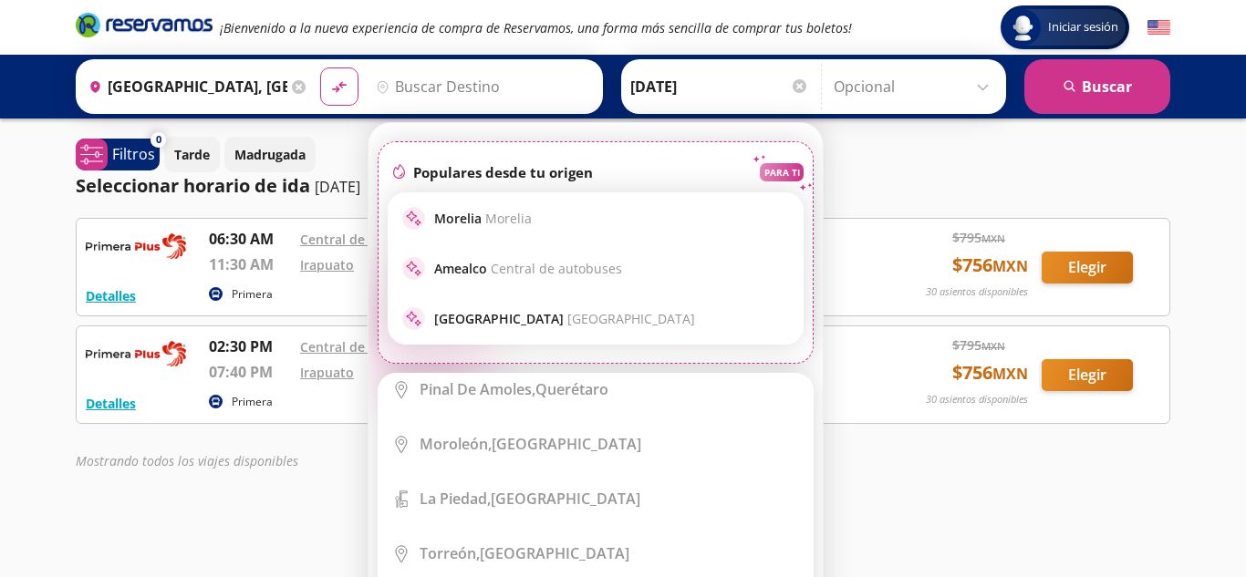
scroll to position [5165, 0]
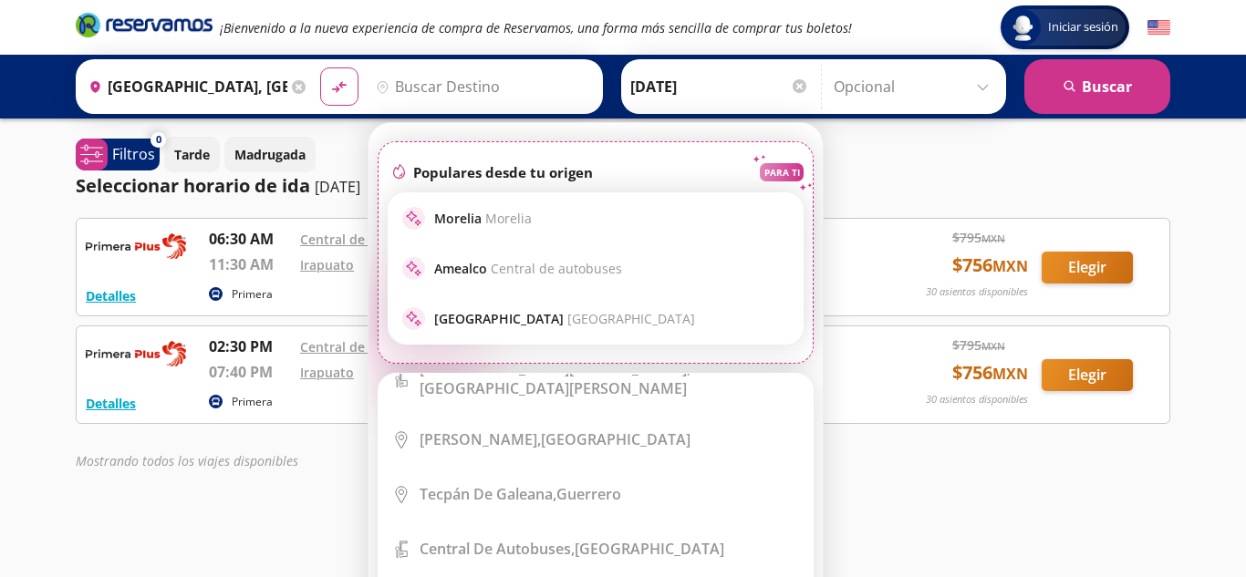
scroll to position [6357, 0]
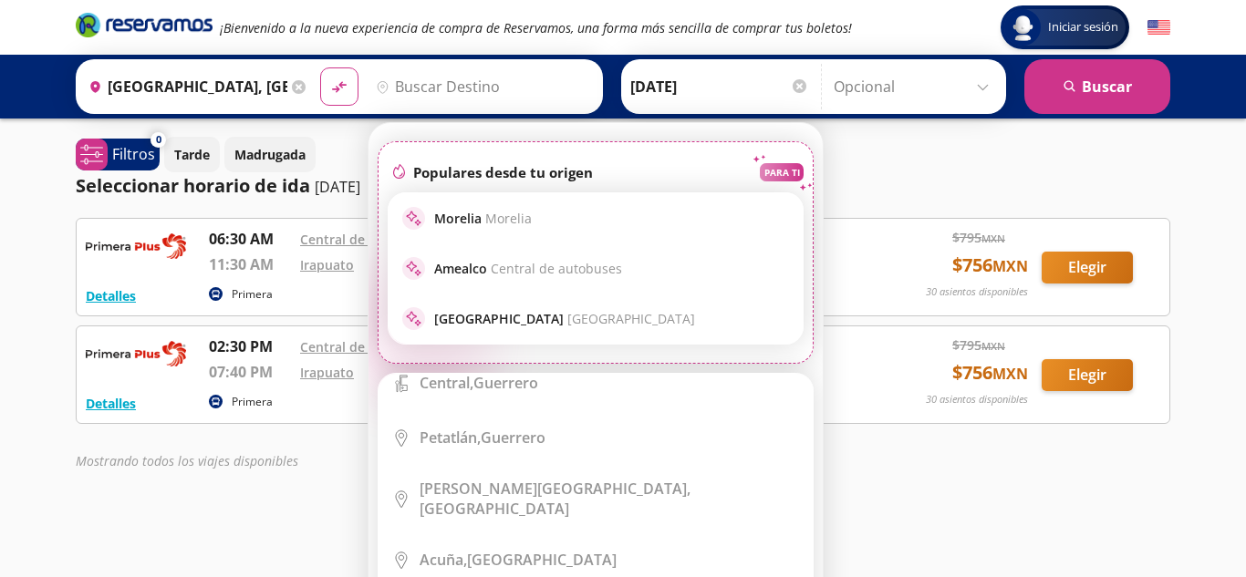
click at [511, 85] on input "Destino" at bounding box center [480, 87] width 224 height 46
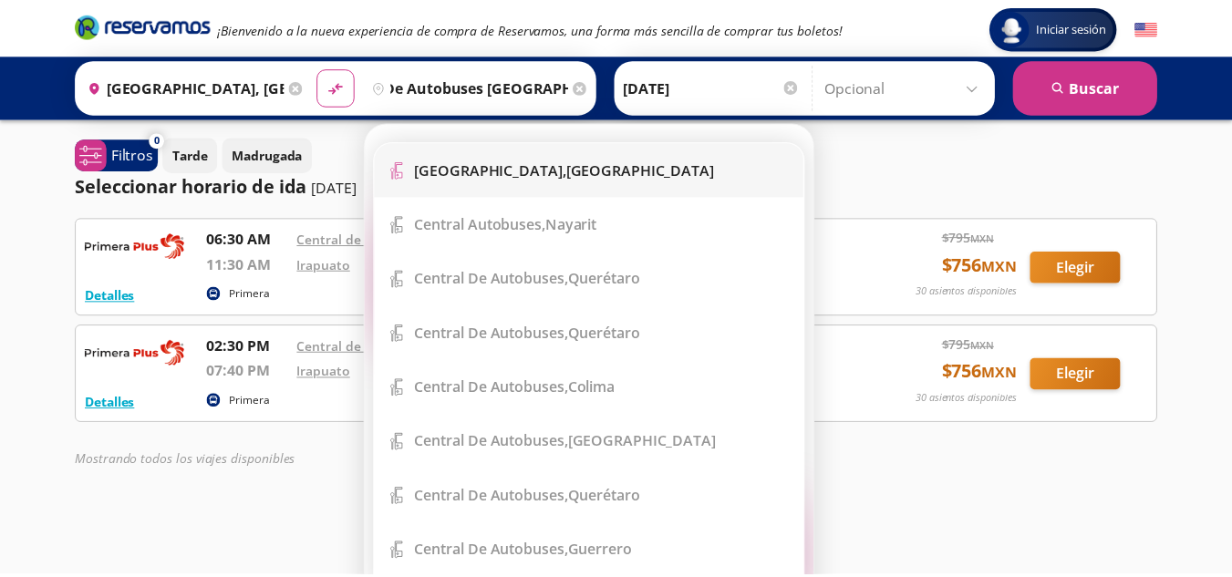
scroll to position [0, 0]
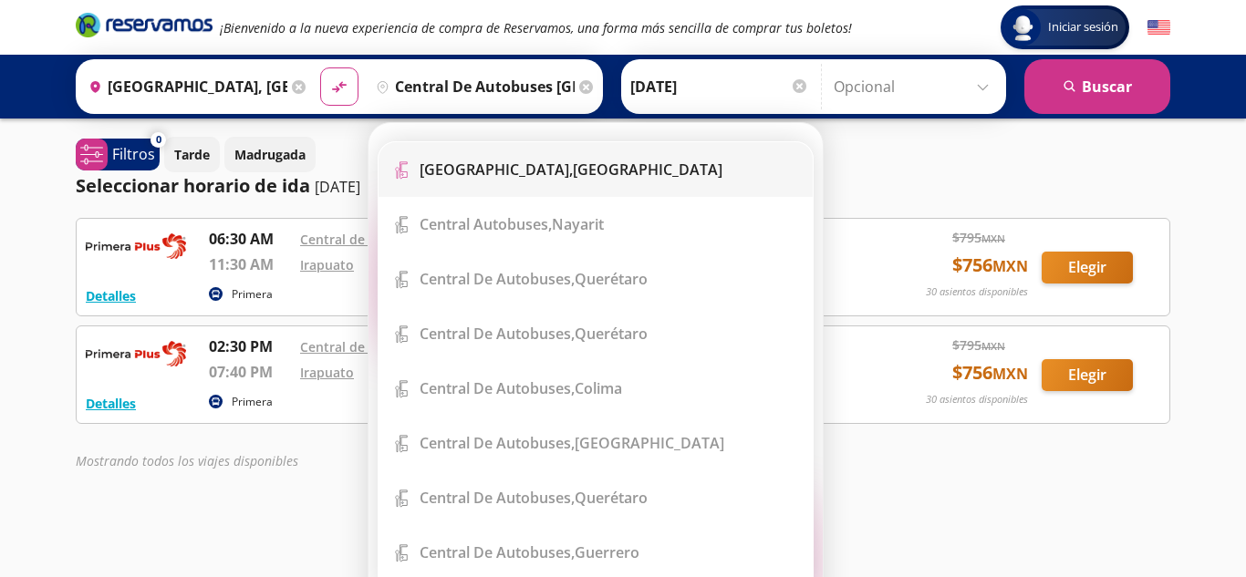
click at [565, 169] on div "[GEOGRAPHIC_DATA], [GEOGRAPHIC_DATA]" at bounding box center [570, 170] width 303 height 20
type input "[GEOGRAPHIC_DATA], [GEOGRAPHIC_DATA]"
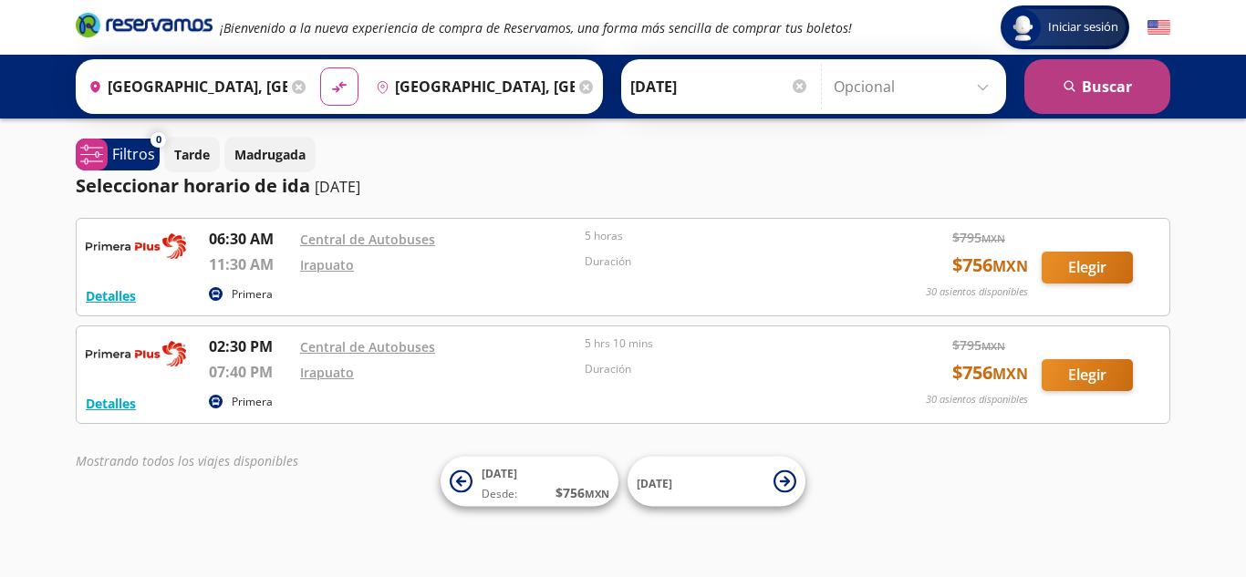
click at [1101, 76] on button "search [GEOGRAPHIC_DATA]" at bounding box center [1097, 86] width 146 height 55
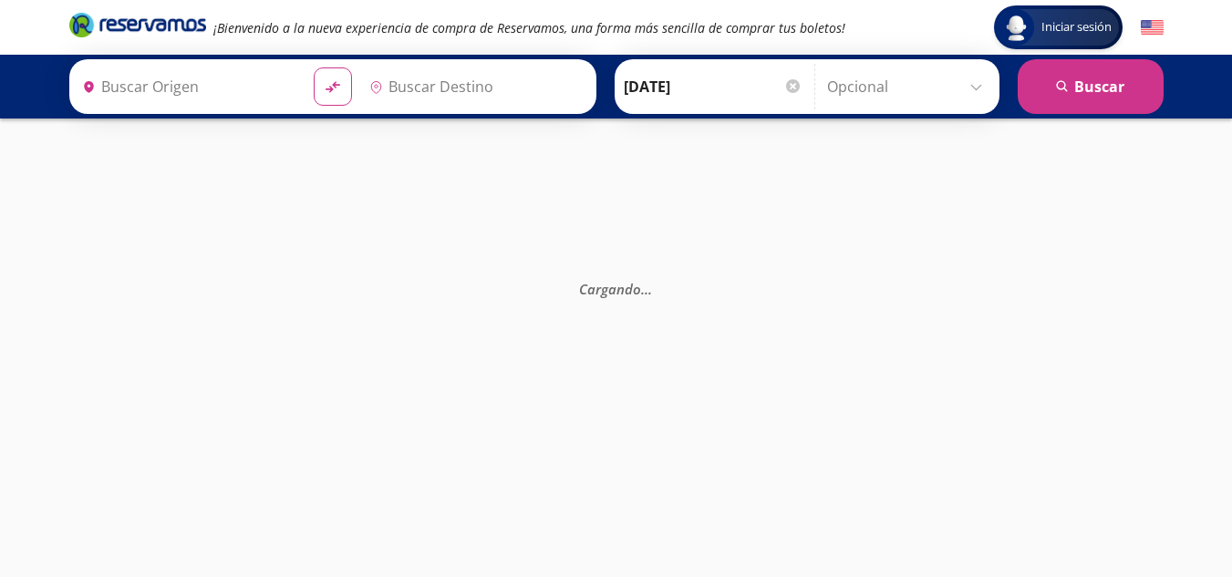
type input "[GEOGRAPHIC_DATA], [GEOGRAPHIC_DATA]"
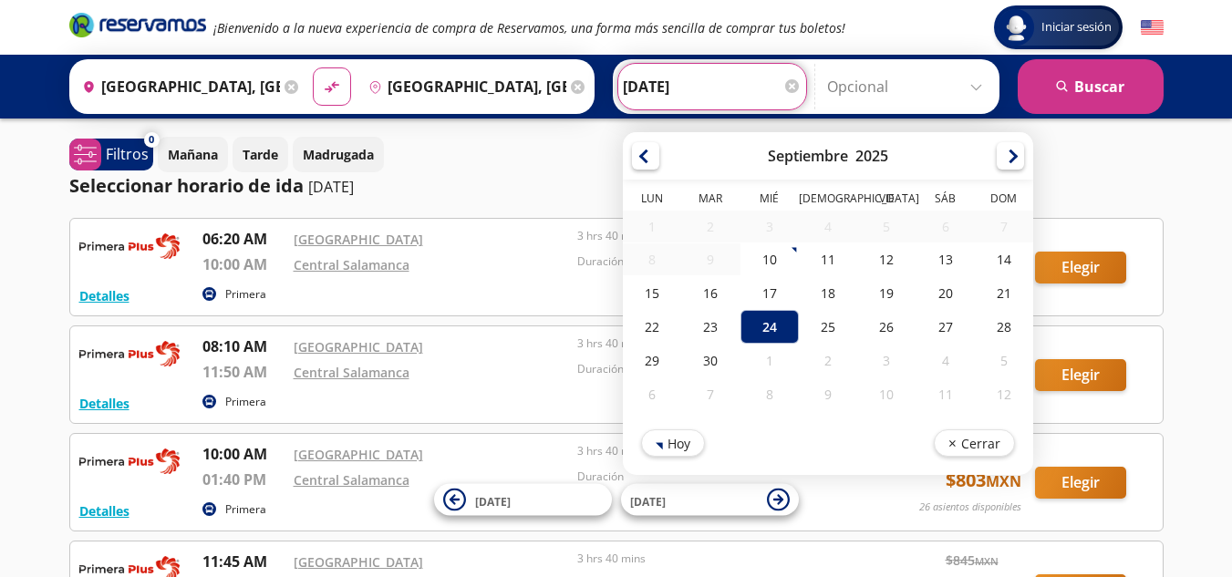
click at [703, 91] on input "[DATE]" at bounding box center [712, 87] width 179 height 46
click at [710, 325] on div "23" at bounding box center [710, 327] width 58 height 34
type input "[DATE]"
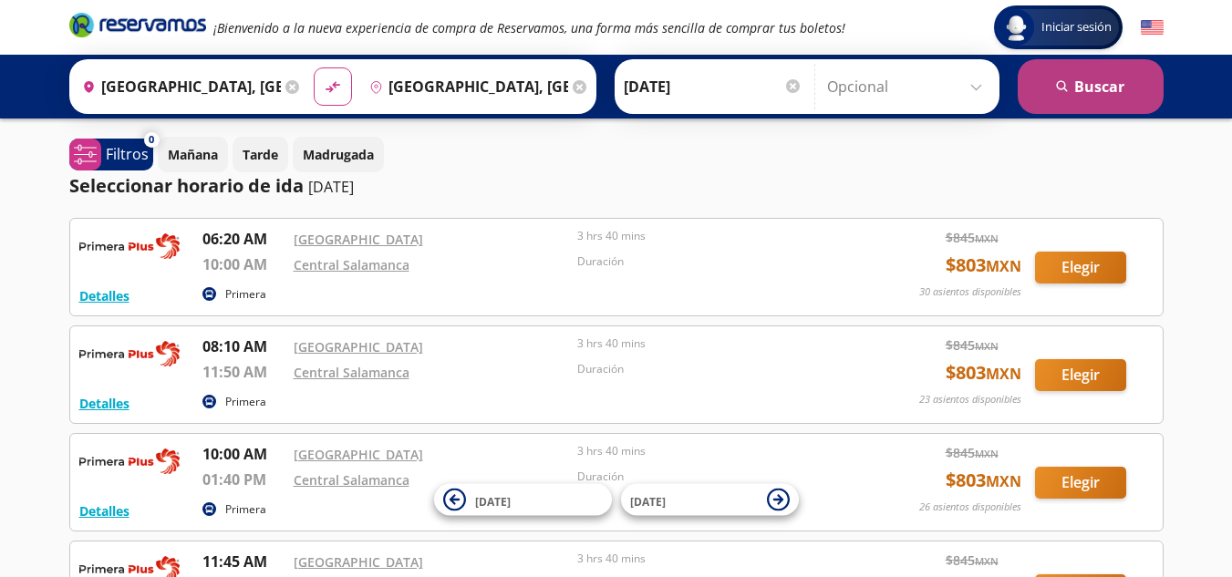
click at [1120, 84] on button "search [GEOGRAPHIC_DATA]" at bounding box center [1091, 86] width 146 height 55
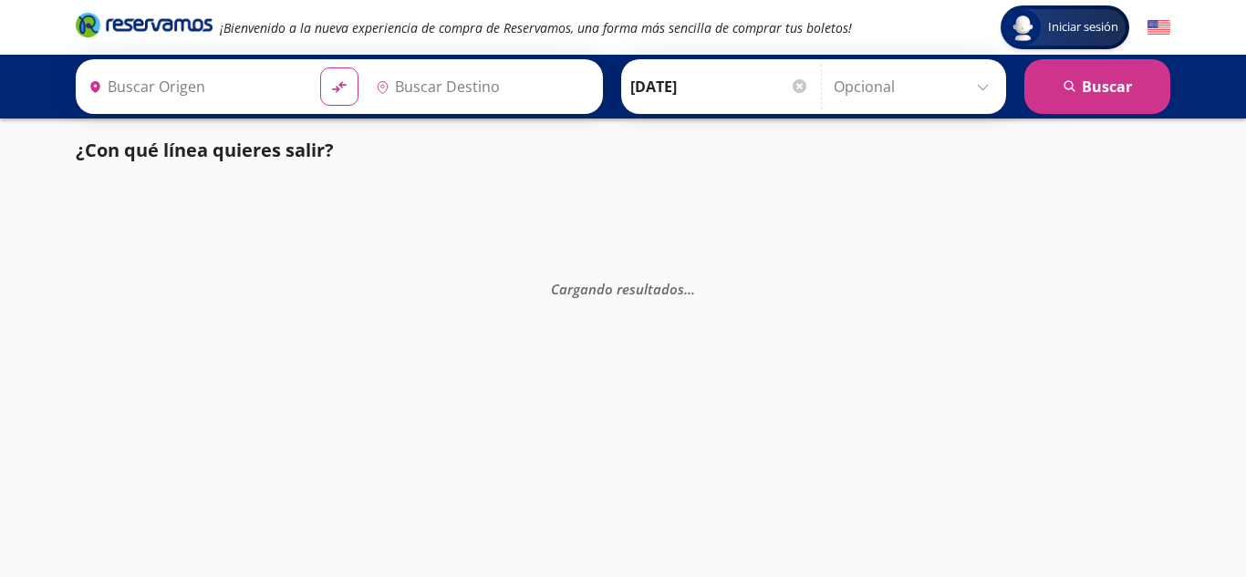
type input "[GEOGRAPHIC_DATA], [GEOGRAPHIC_DATA]"
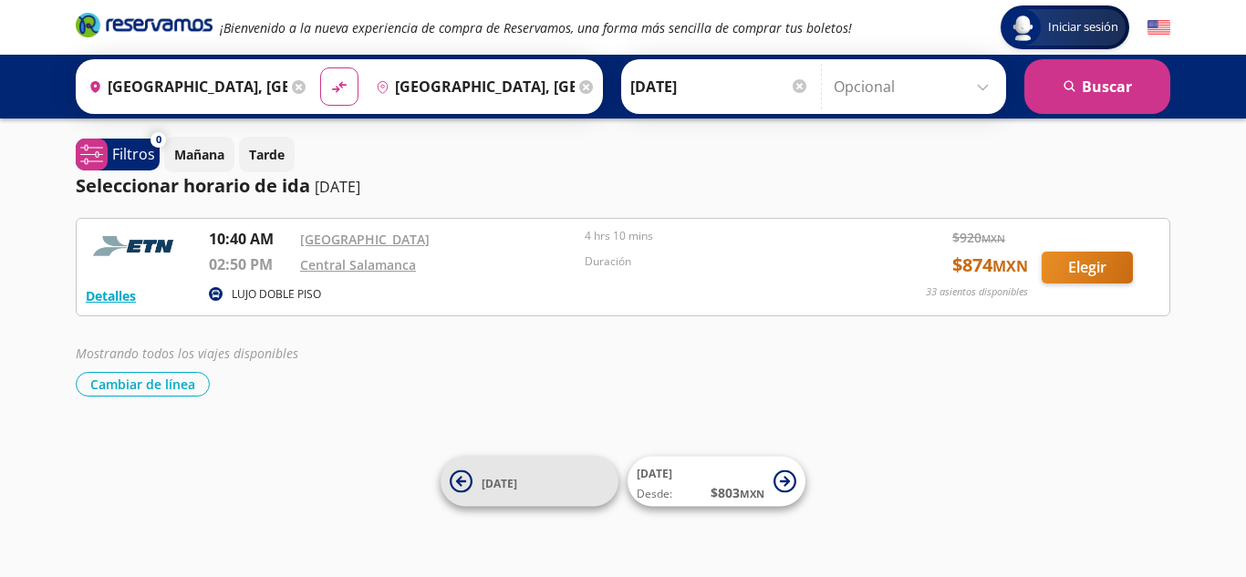
click at [466, 476] on icon at bounding box center [461, 481] width 23 height 23
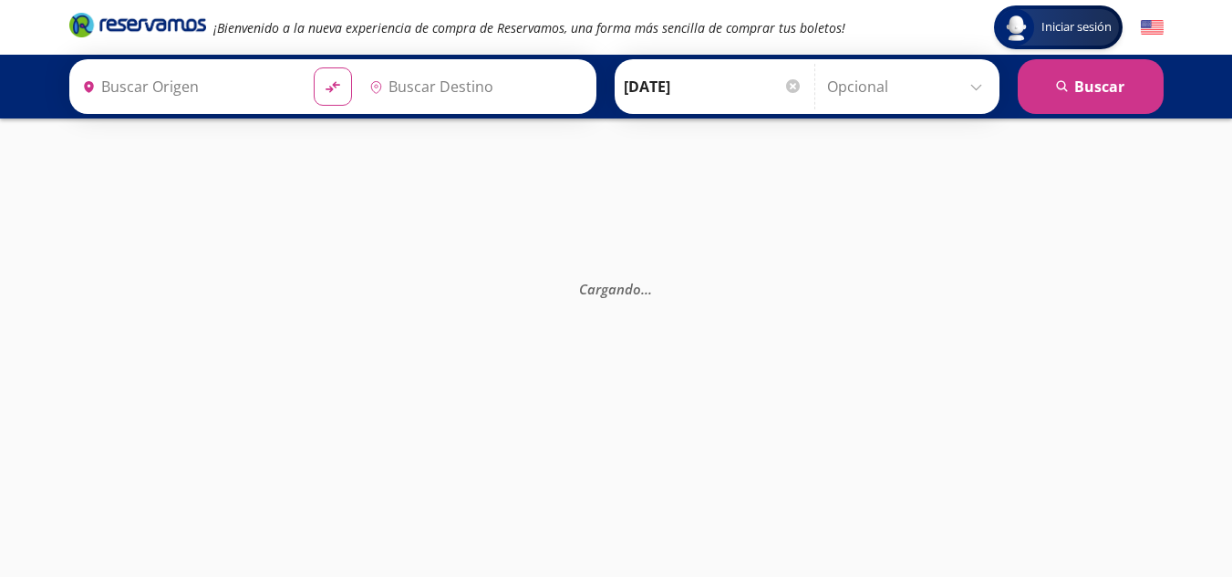
type input "[GEOGRAPHIC_DATA], [GEOGRAPHIC_DATA]"
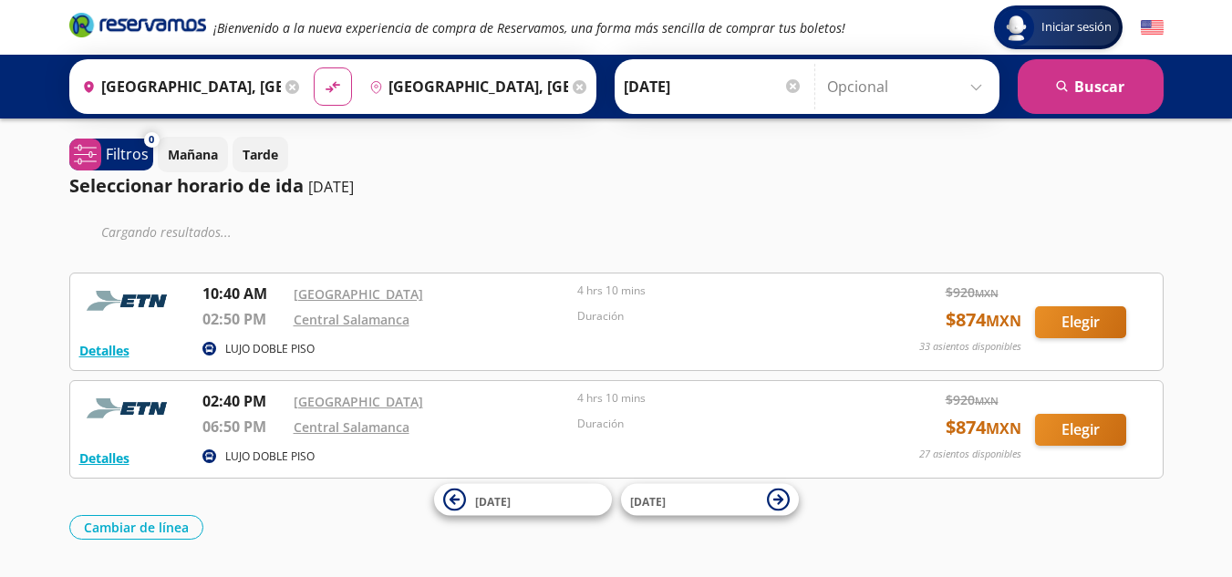
click at [709, 91] on input "[DATE]" at bounding box center [713, 87] width 179 height 46
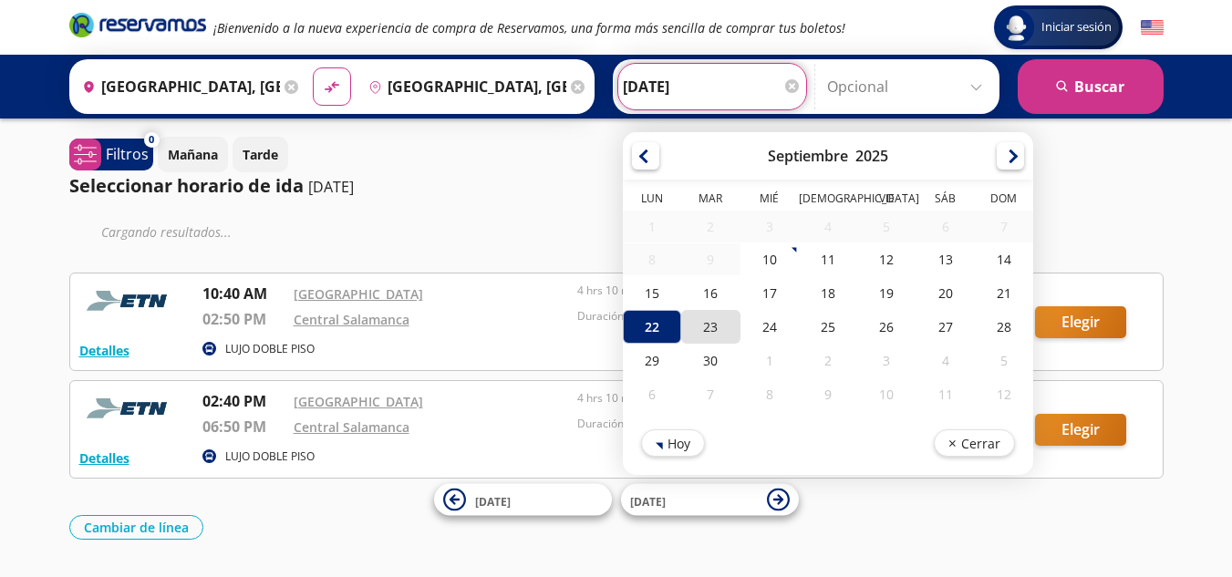
click at [709, 329] on div "23" at bounding box center [710, 327] width 58 height 34
type input "[DATE]"
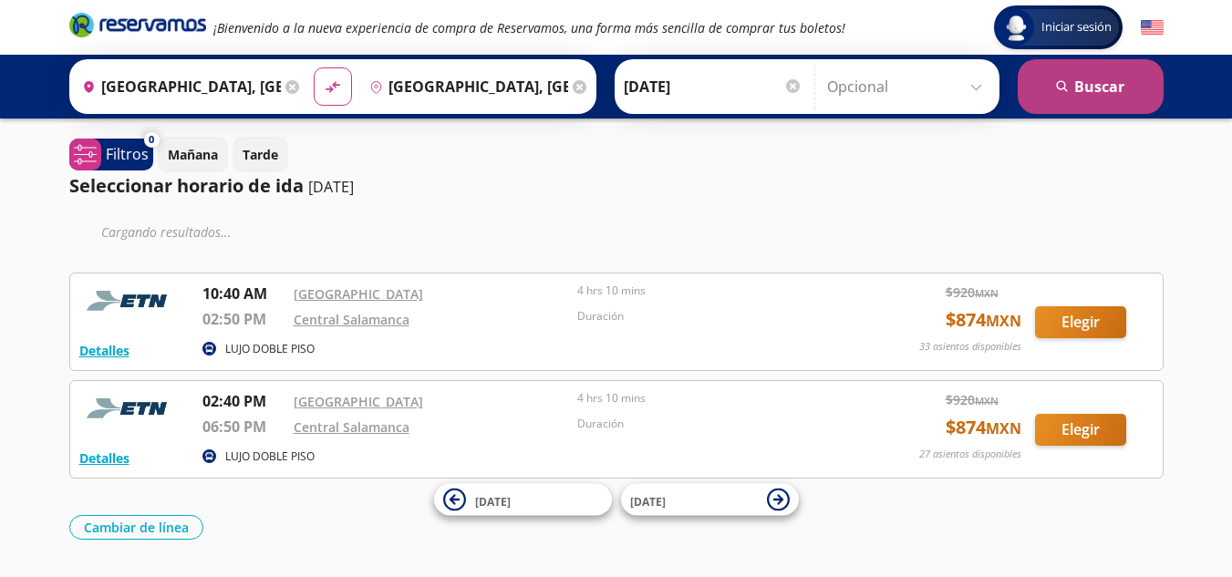
click at [1095, 78] on button "search [GEOGRAPHIC_DATA]" at bounding box center [1091, 86] width 146 height 55
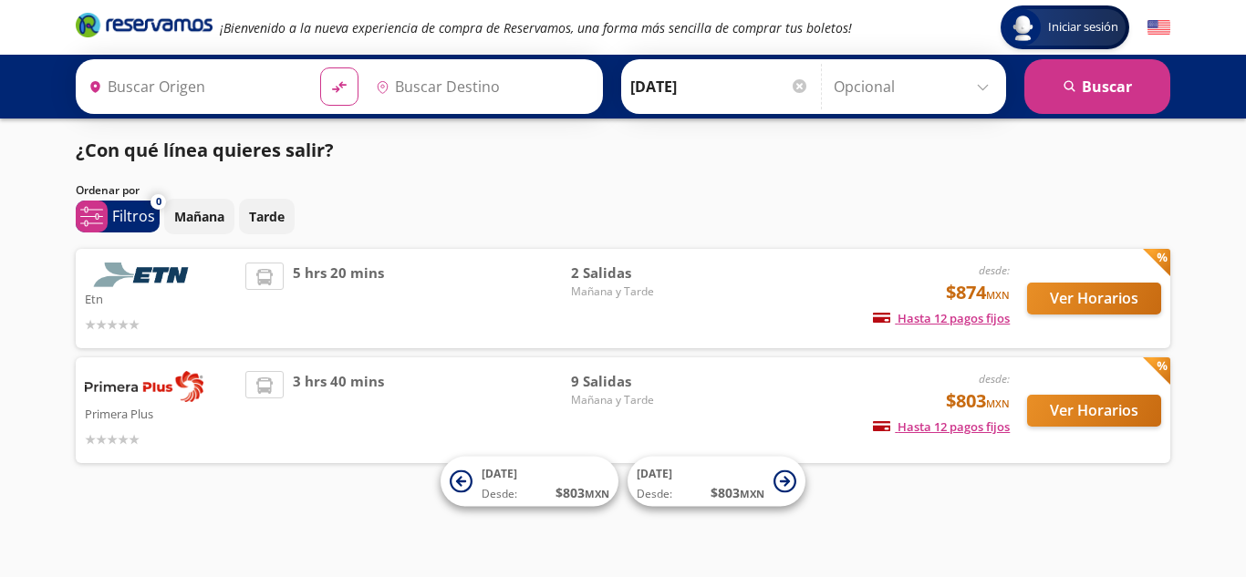
type input "[GEOGRAPHIC_DATA], [GEOGRAPHIC_DATA]"
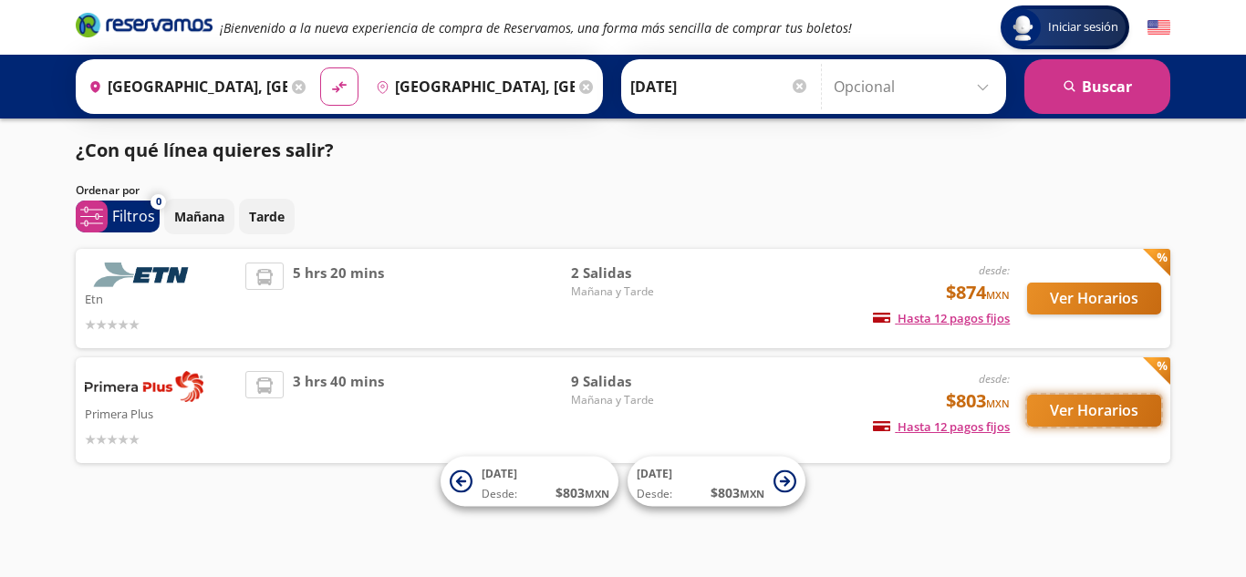
click at [1106, 411] on button "Ver Horarios" at bounding box center [1094, 411] width 134 height 32
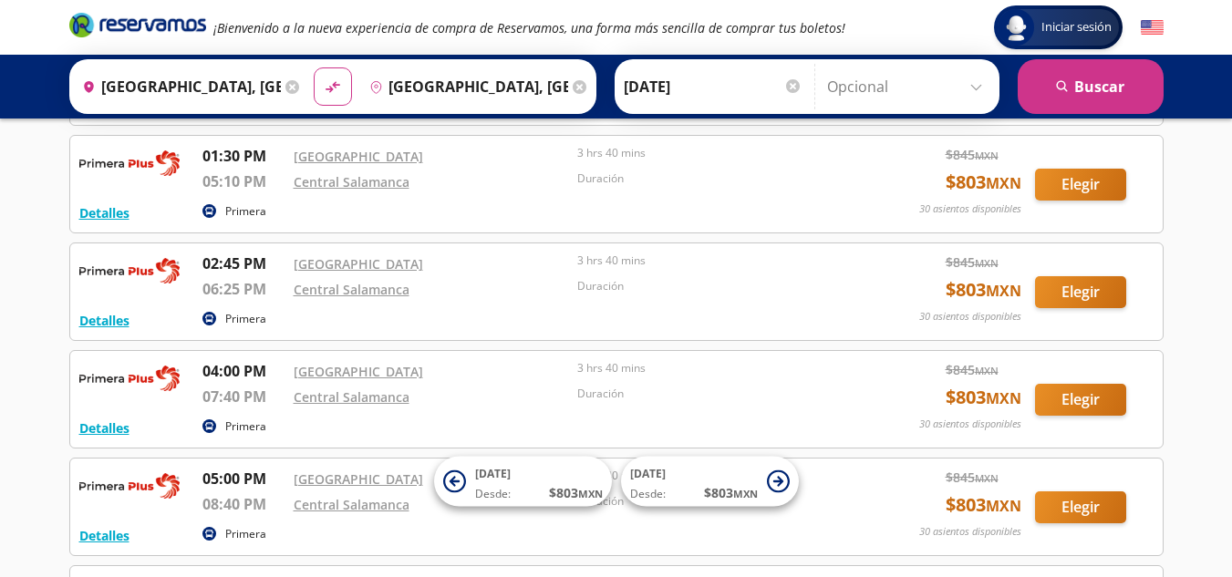
scroll to position [516, 0]
